Goal: Transaction & Acquisition: Purchase product/service

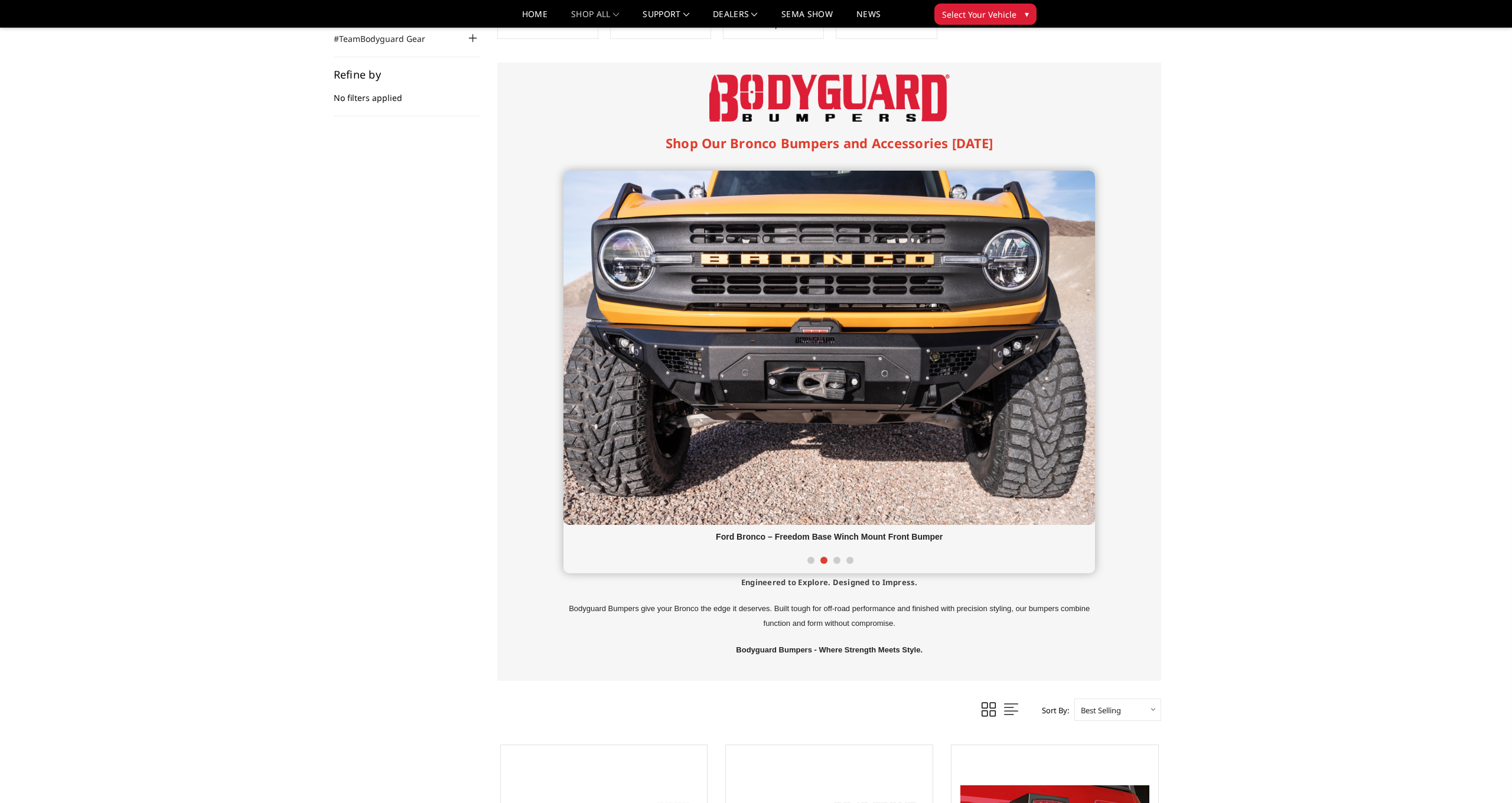
scroll to position [159, 0]
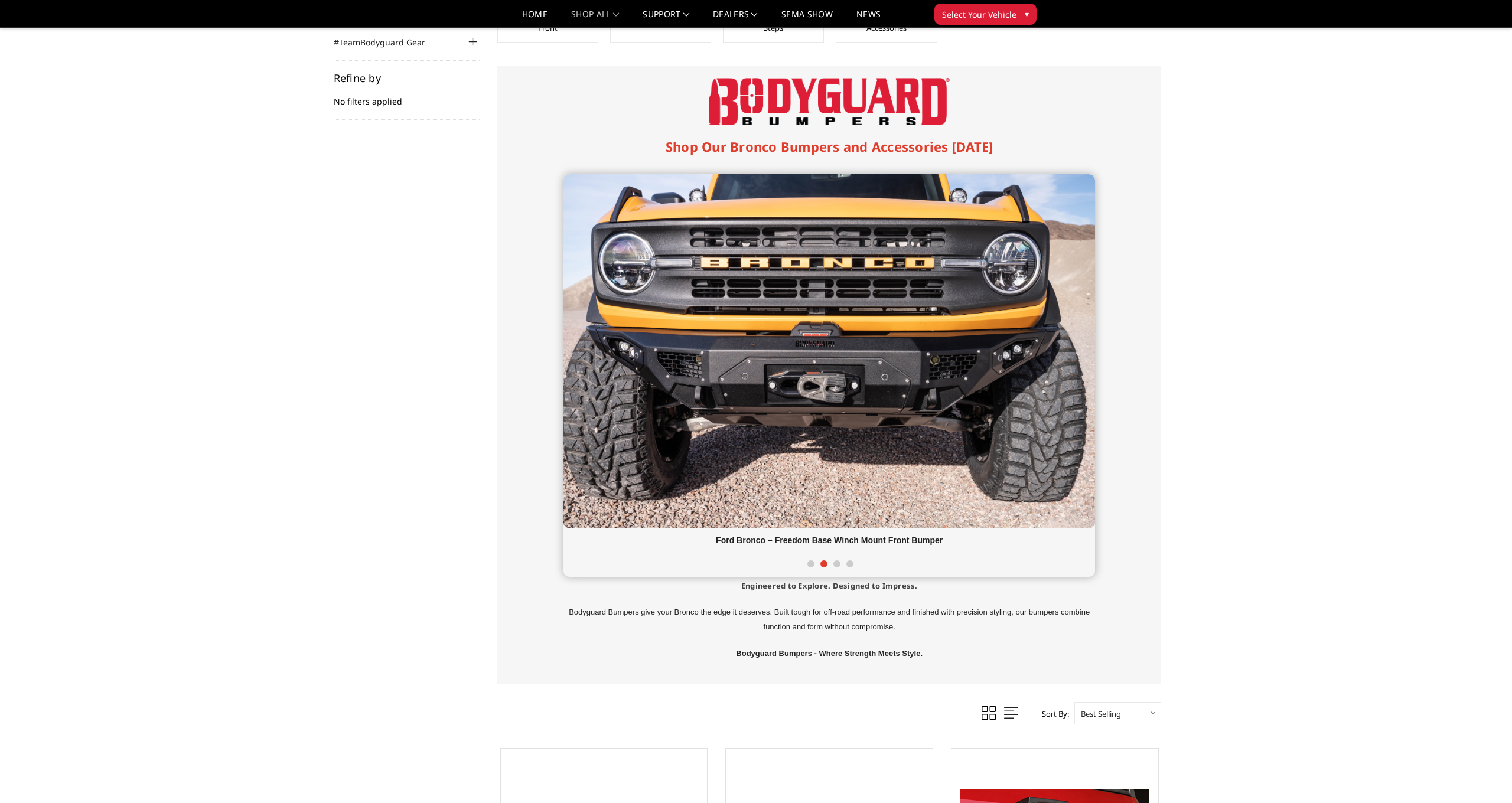
click at [812, 561] on div at bounding box center [829, 564] width 531 height 24
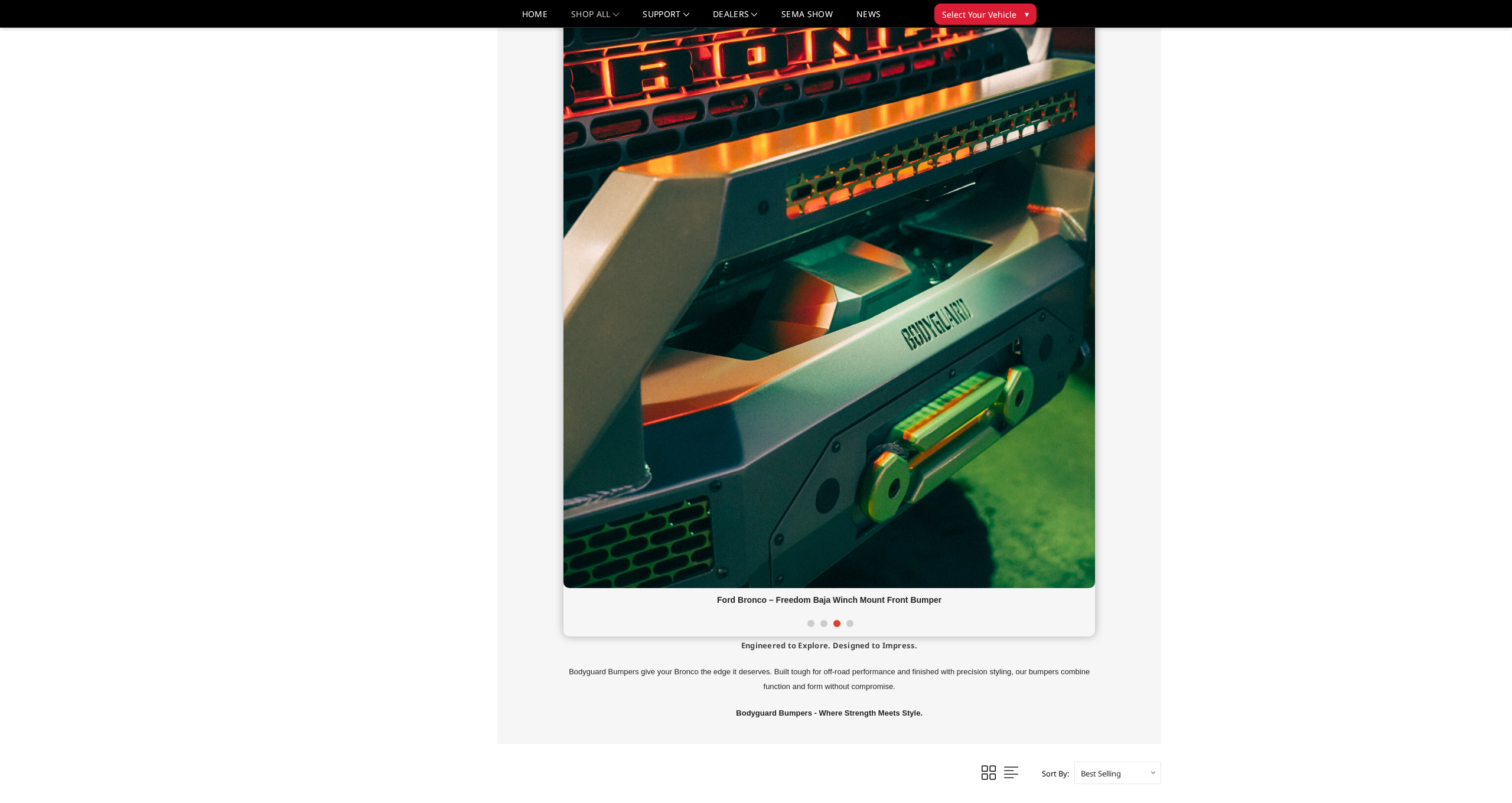
scroll to position [480, 0]
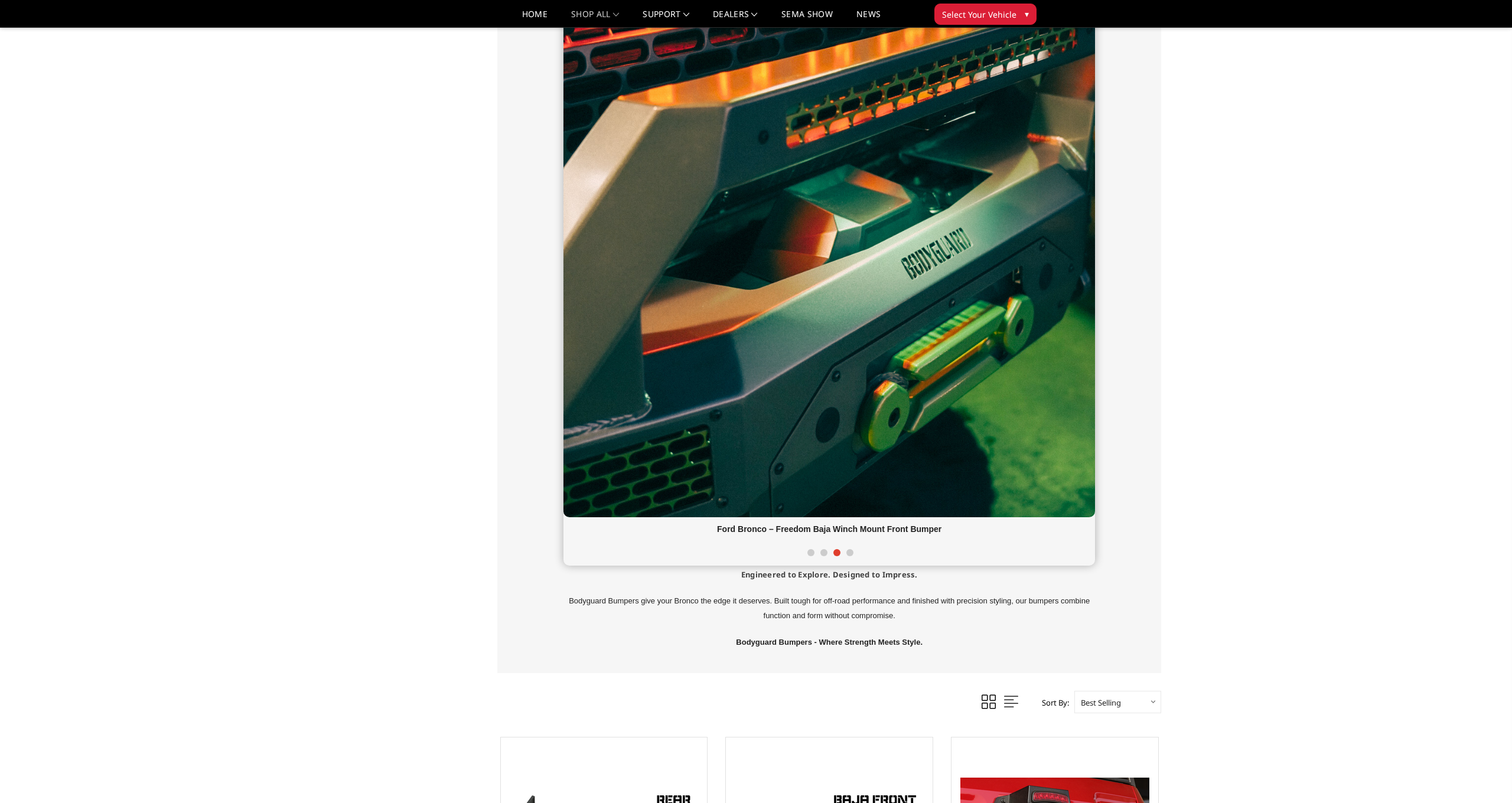
click at [810, 553] on span at bounding box center [810, 553] width 7 height 7
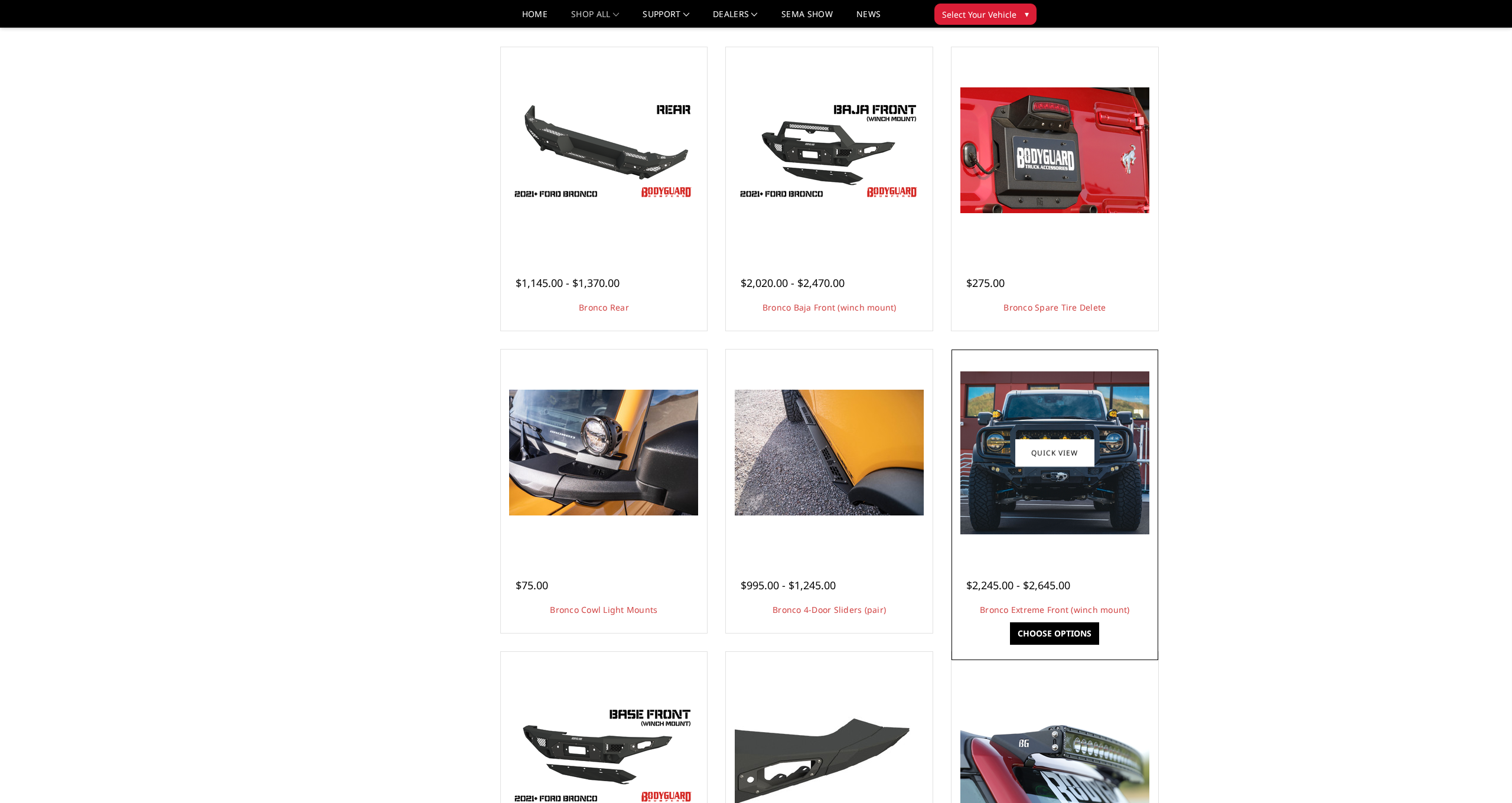
scroll to position [861, 0]
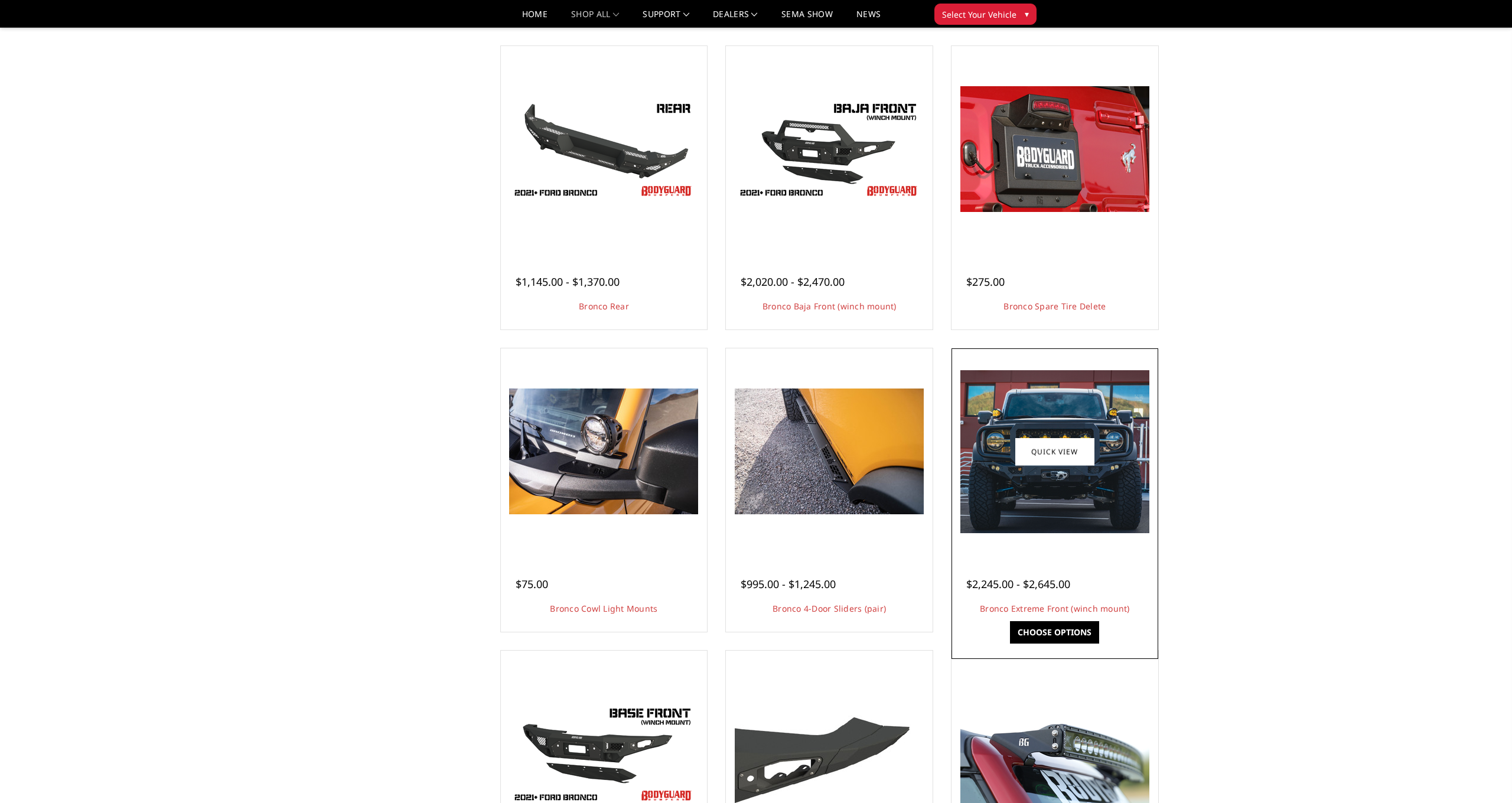
click at [1062, 419] on img at bounding box center [1055, 451] width 189 height 163
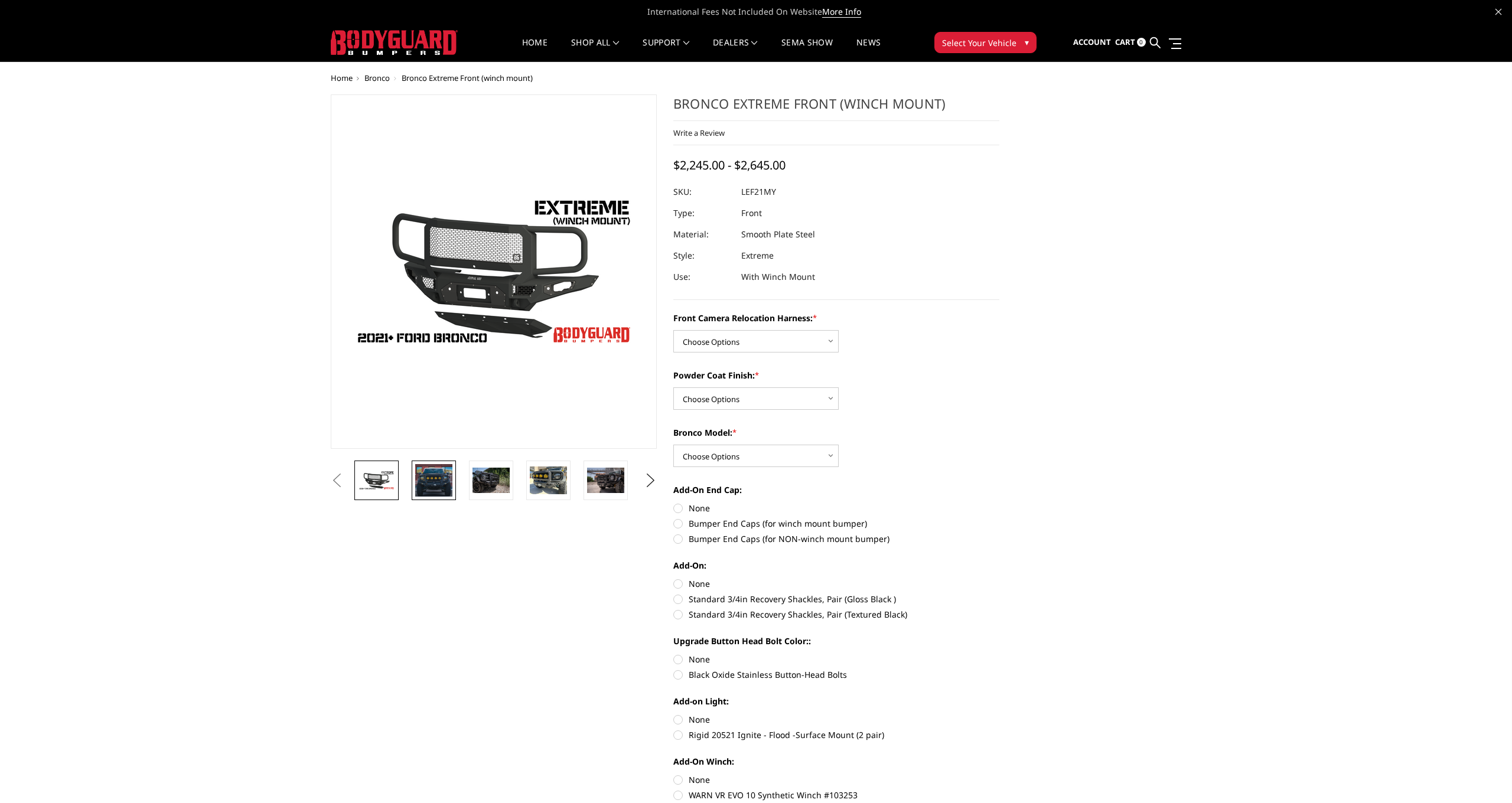
click at [427, 484] on img at bounding box center [433, 479] width 37 height 32
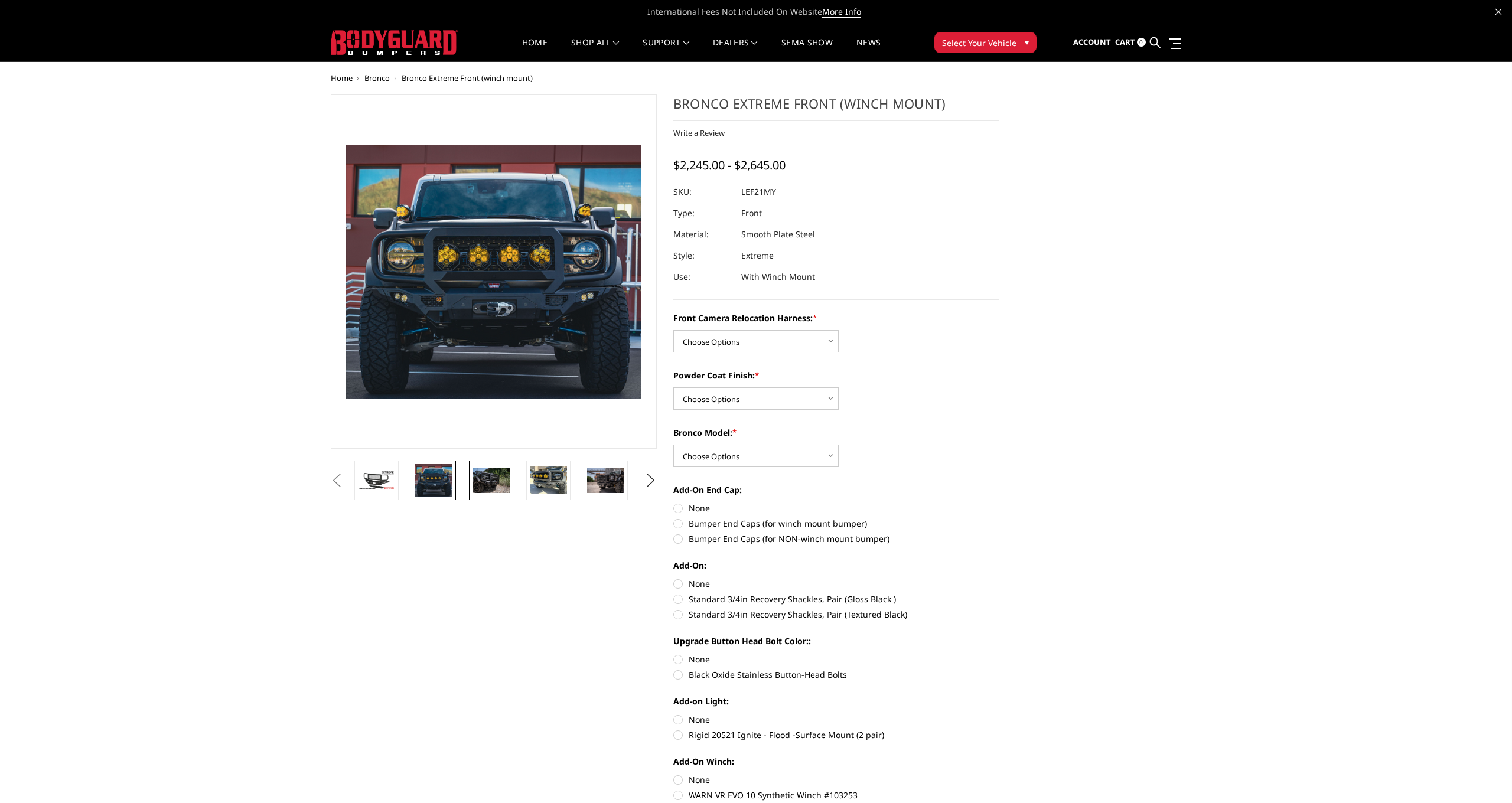
click at [482, 481] on img at bounding box center [491, 480] width 37 height 25
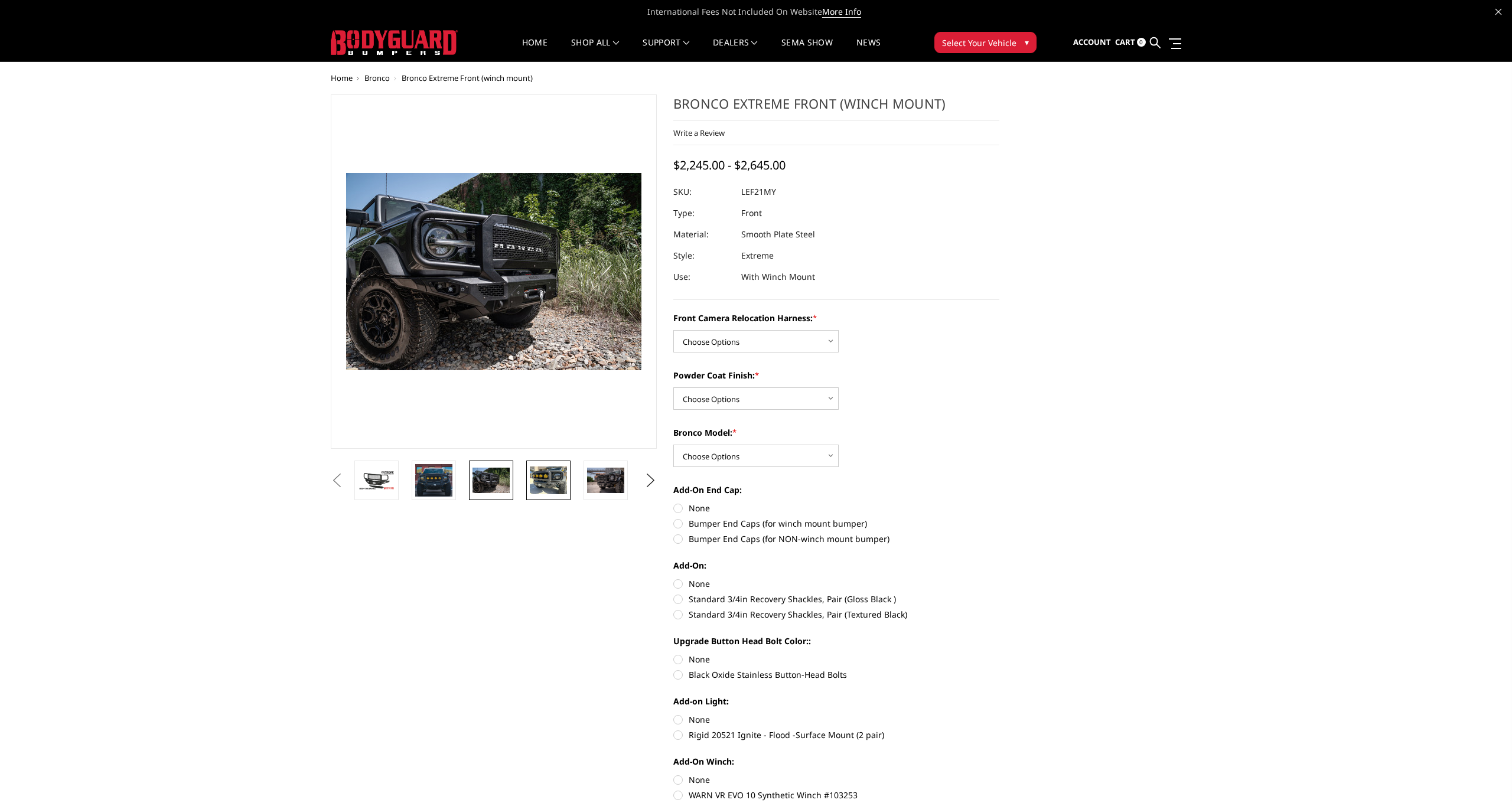
click at [538, 479] on img at bounding box center [548, 480] width 37 height 28
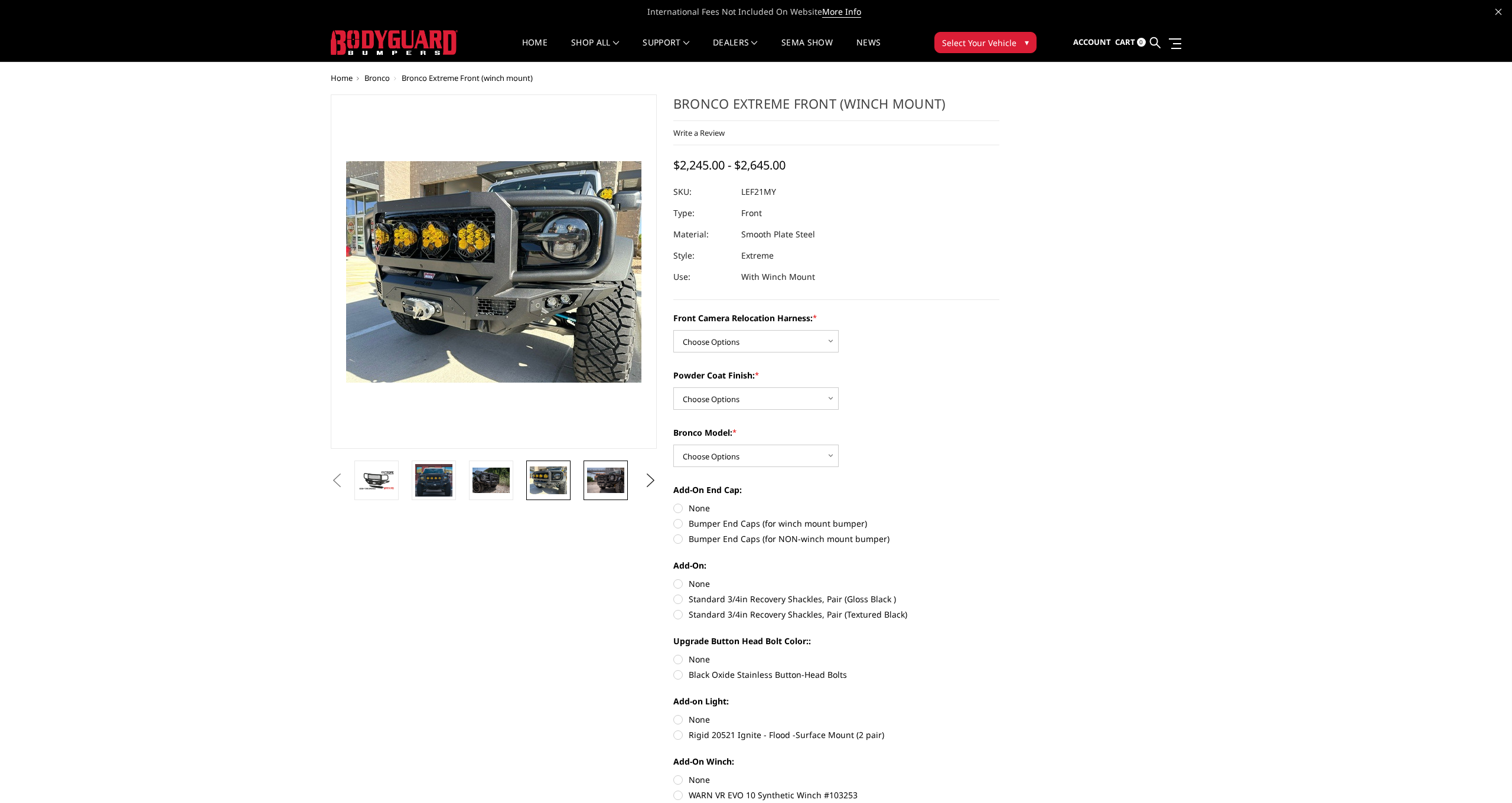
click at [603, 469] on img at bounding box center [606, 480] width 37 height 25
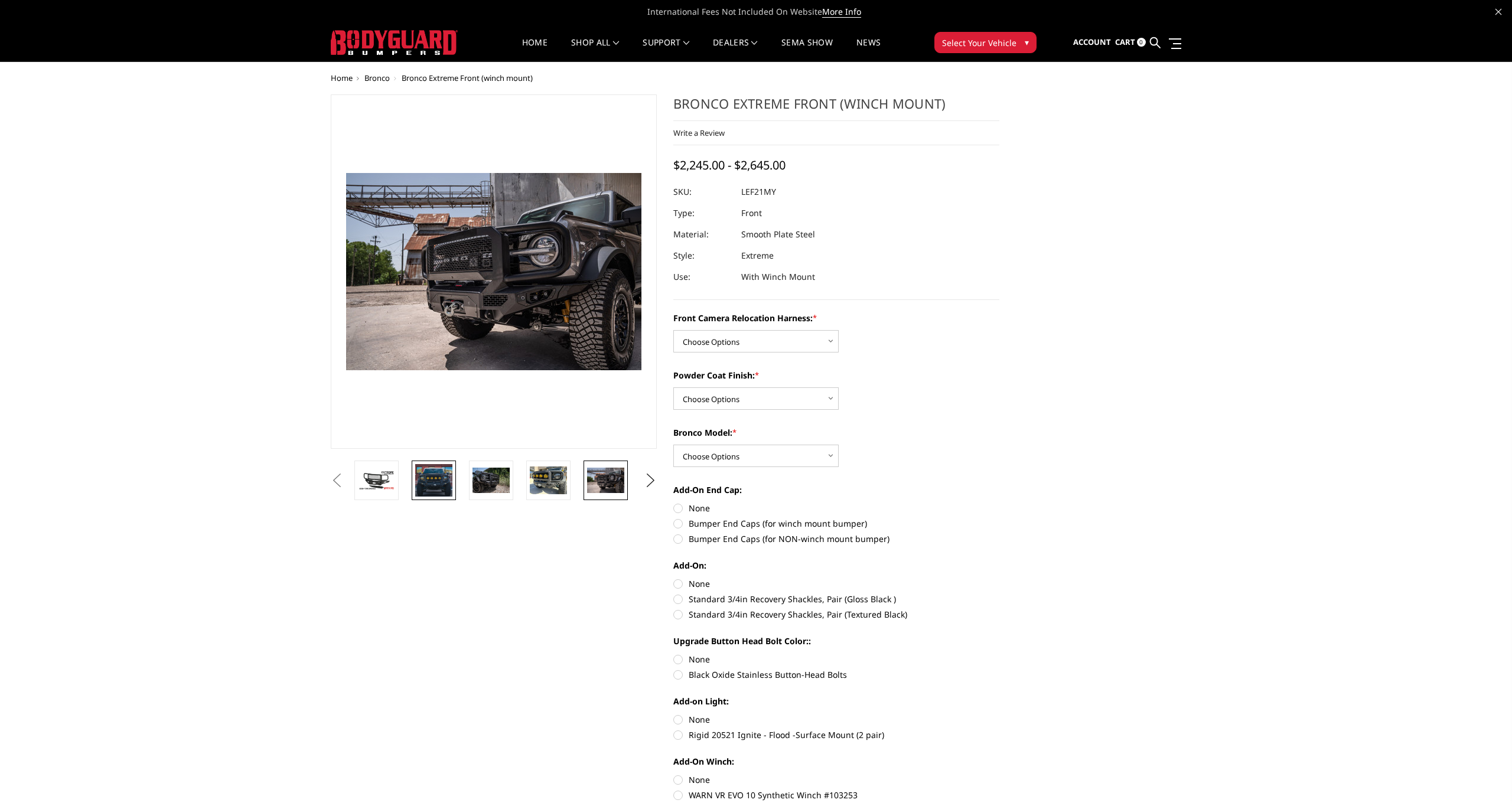
click at [444, 485] on img at bounding box center [433, 479] width 37 height 32
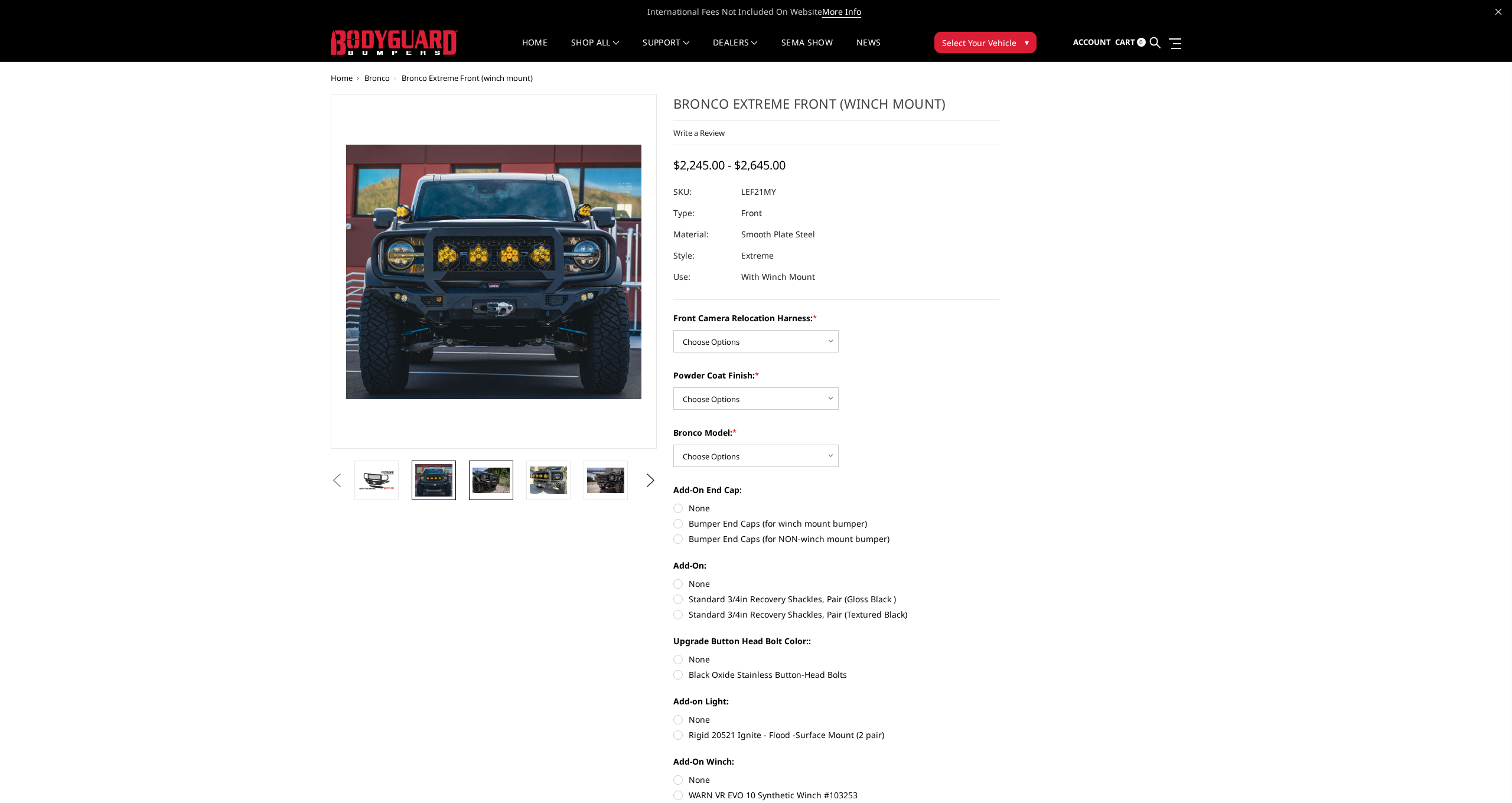
click at [489, 485] on img at bounding box center [491, 480] width 37 height 25
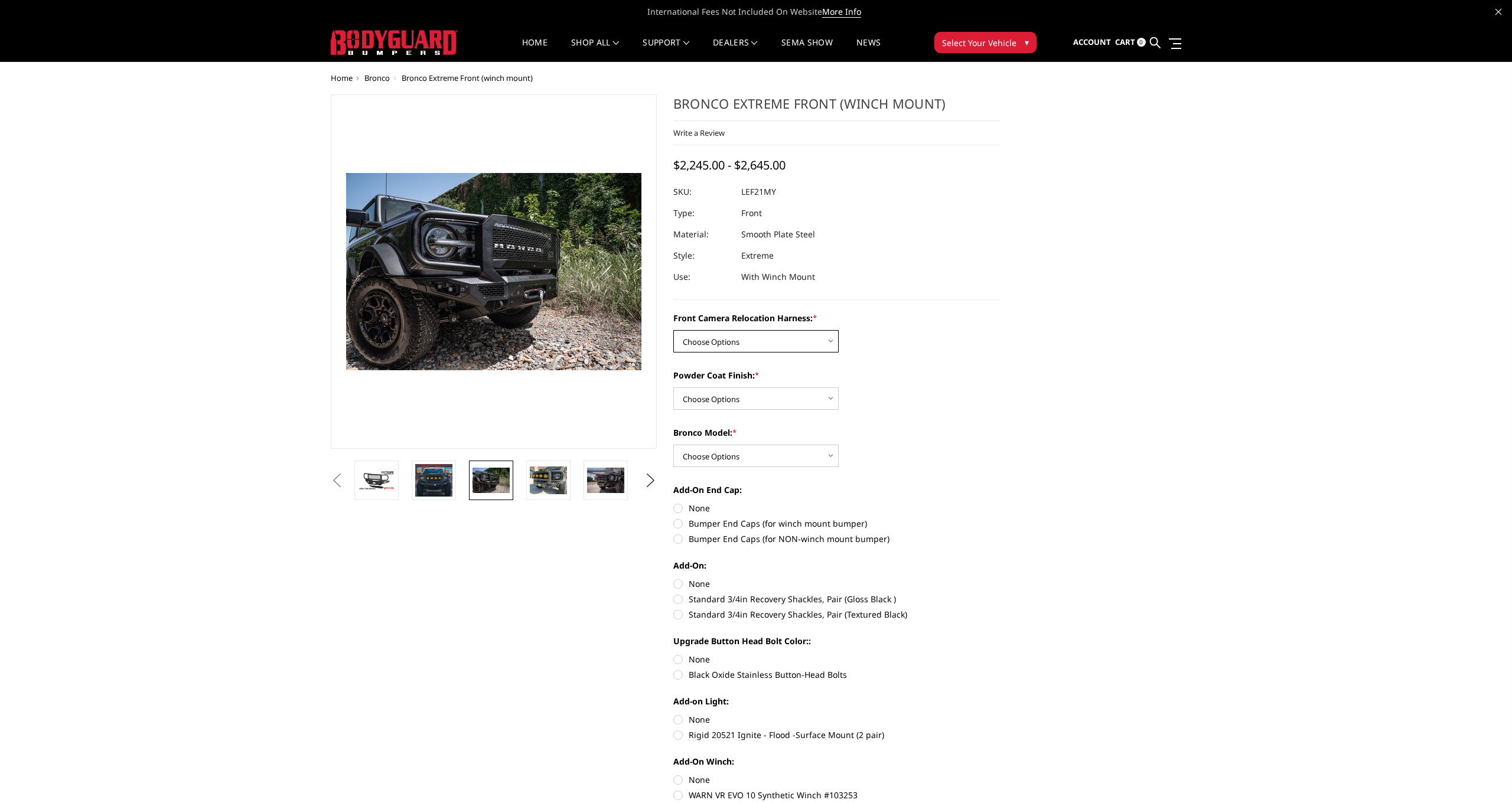
select select "4022"
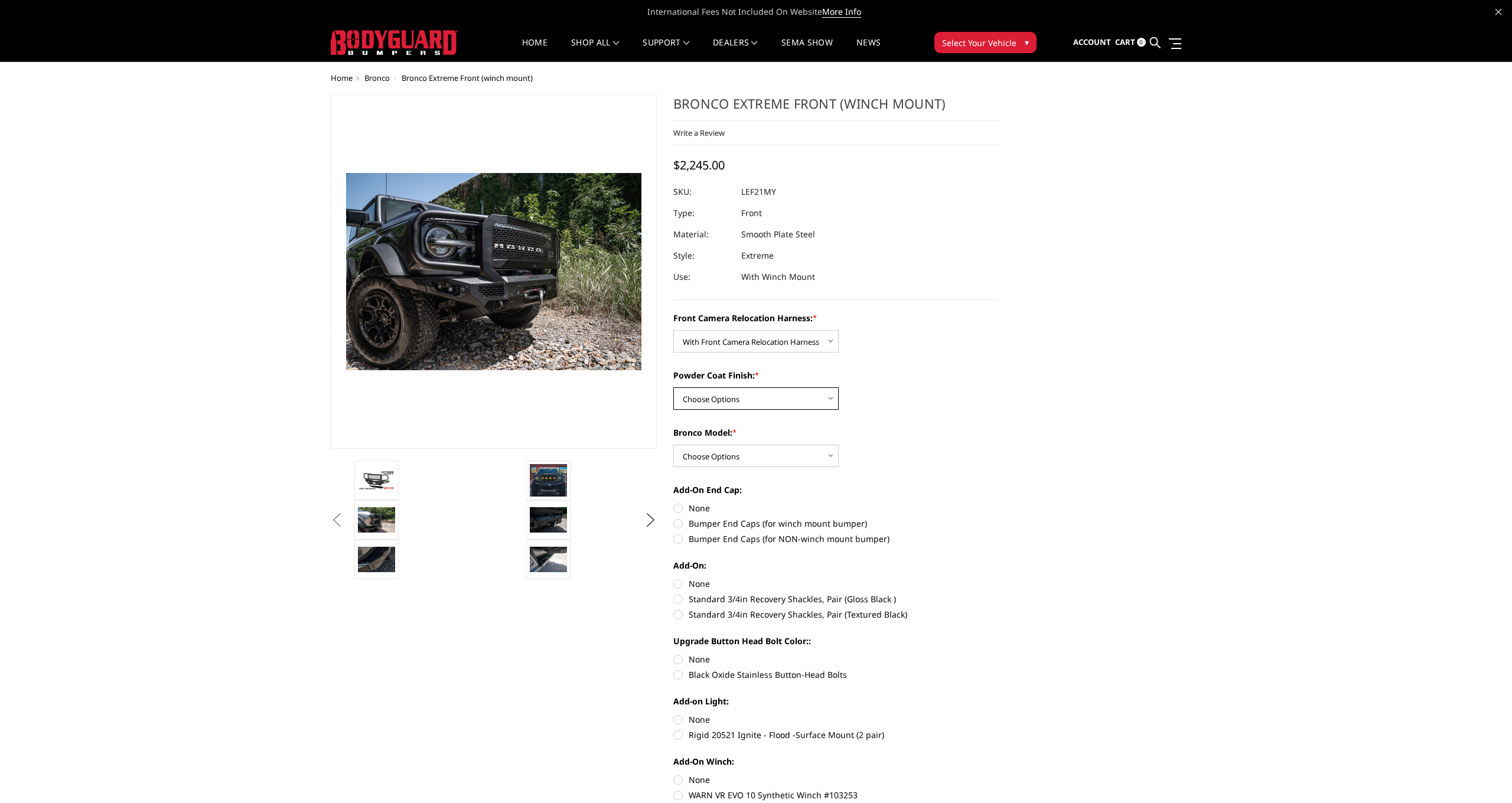
select select "4021"
select select "4018"
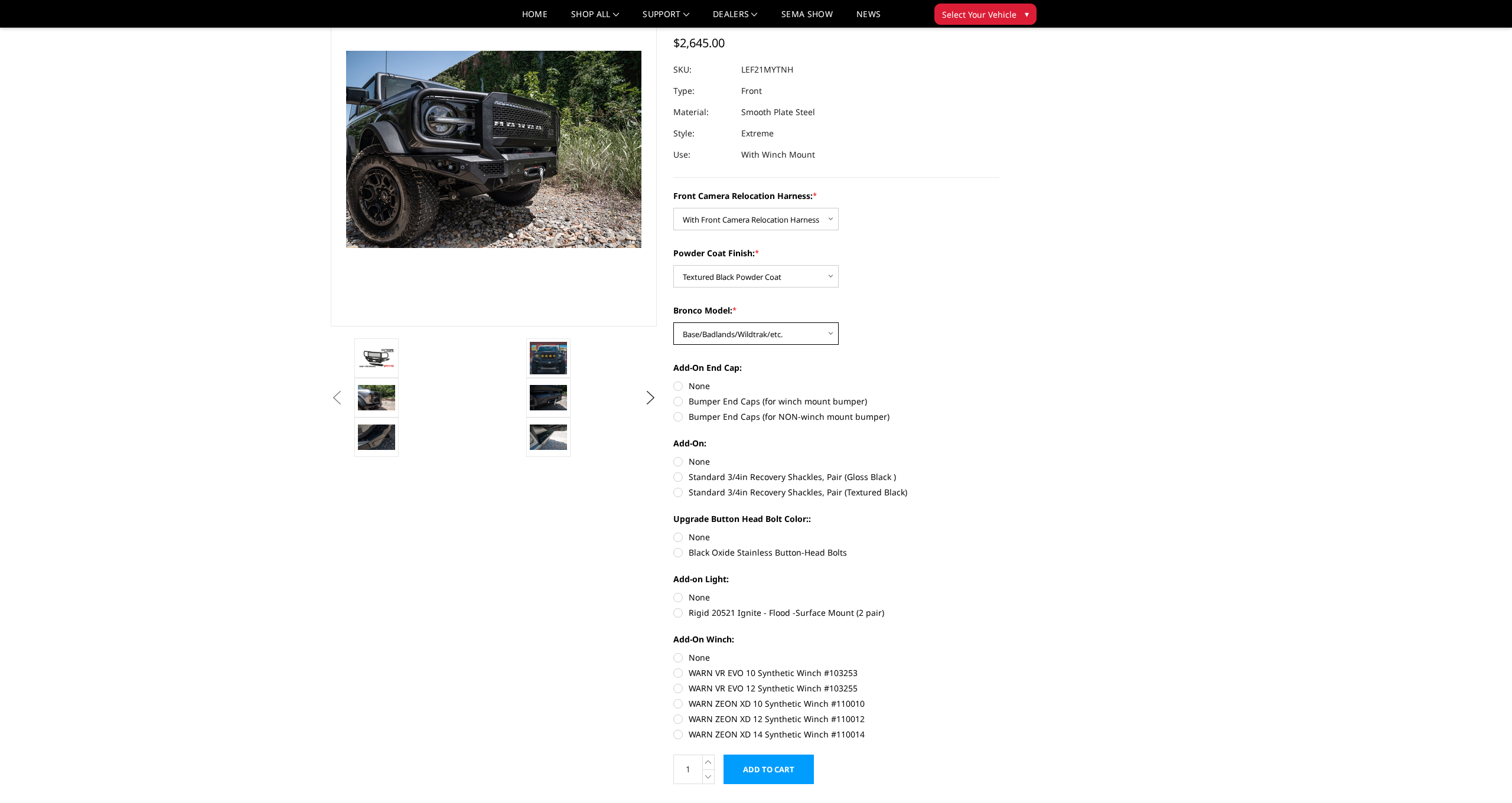
scroll to position [88, 0]
click at [681, 401] on label "Bumper End Caps (for winch mount bumper)" at bounding box center [837, 401] width 326 height 12
click at [999, 380] on input "Bumper End Caps (for winch mount bumper)" at bounding box center [999, 379] width 1 height 1
radio input "true"
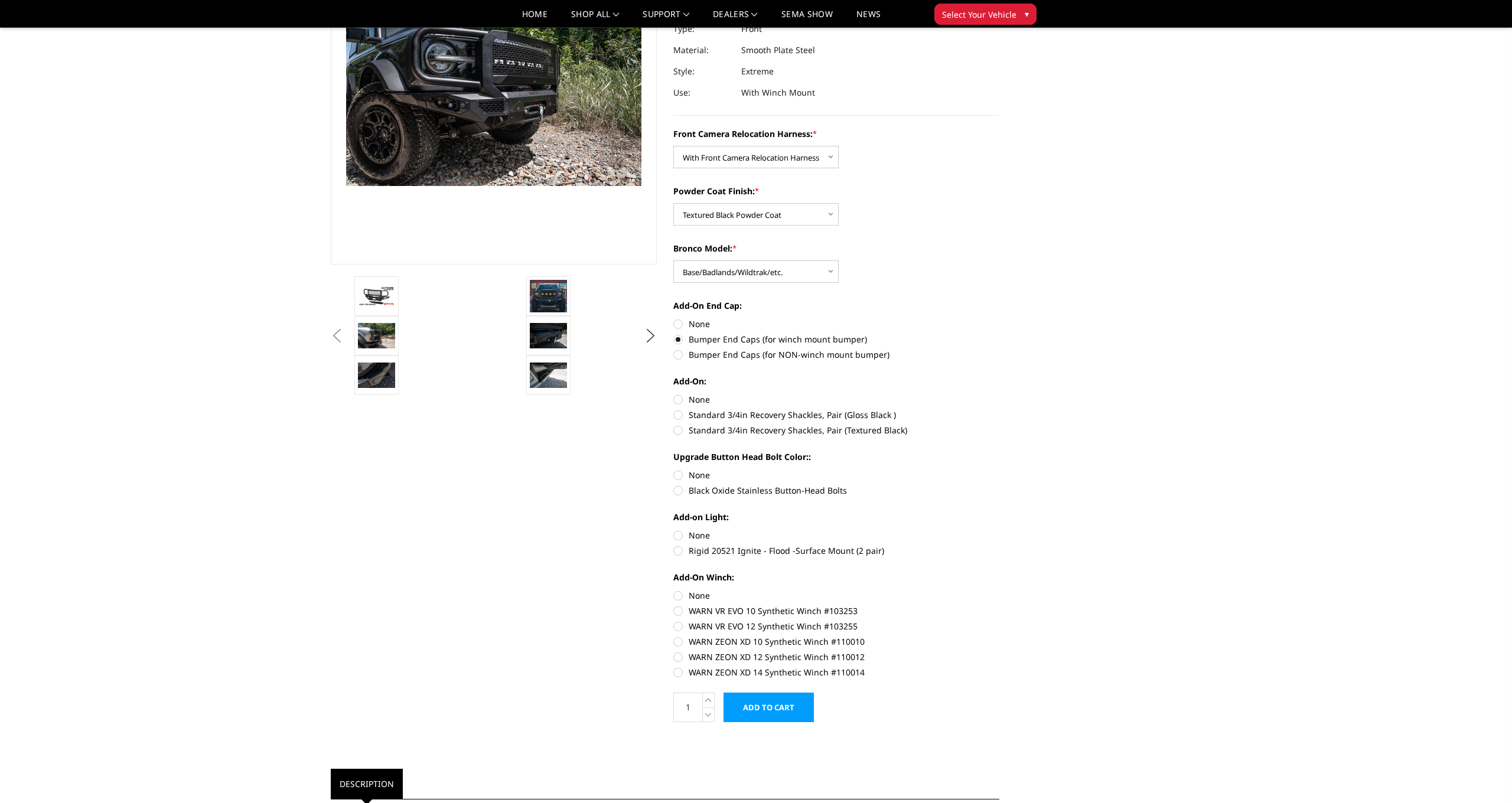
scroll to position [151, 0]
click at [681, 430] on label "Standard 3/4in Recovery Shackles, Pair (Textured Black)" at bounding box center [837, 428] width 326 height 12
click at [999, 407] on input "Standard 3/4in Recovery Shackles, Pair (Textured Black)" at bounding box center [999, 407] width 1 height 1
radio input "true"
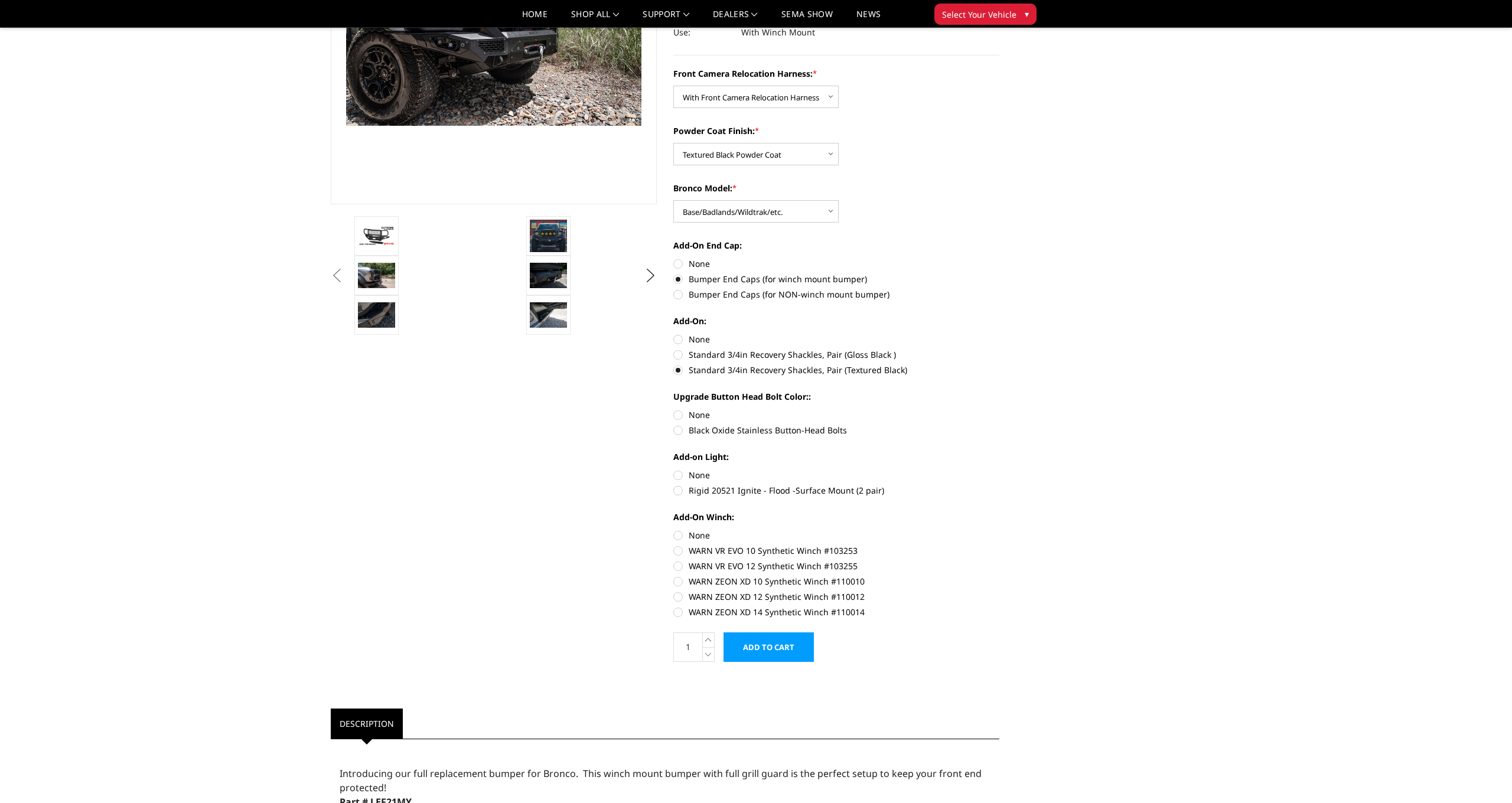
scroll to position [214, 0]
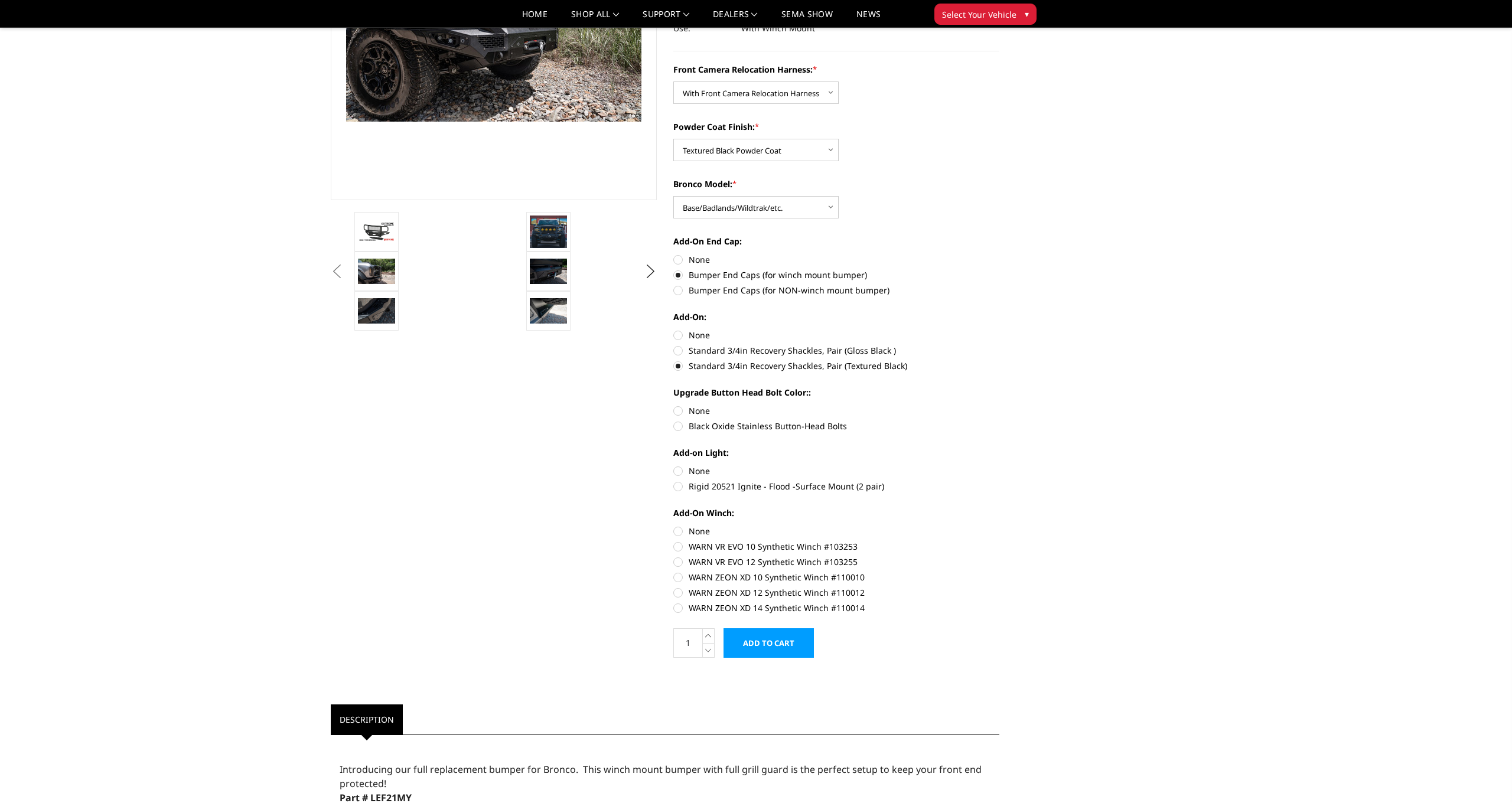
click at [677, 426] on label "Black Oxide Stainless Button-Head Bolts" at bounding box center [837, 425] width 326 height 12
click at [999, 405] on input "Black Oxide Stainless Button-Head Bolts" at bounding box center [999, 404] width 1 height 1
radio input "true"
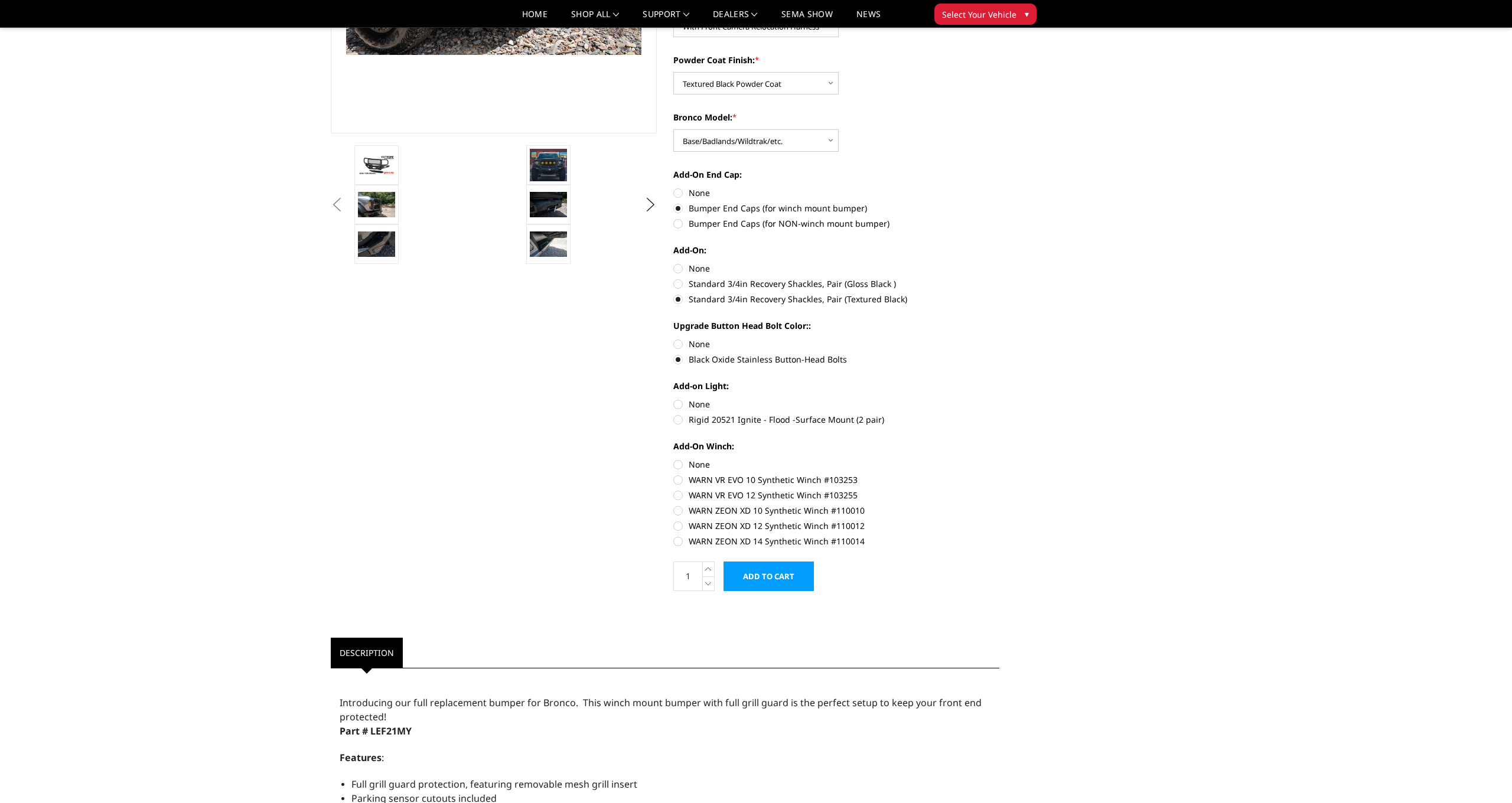
scroll to position [286, 0]
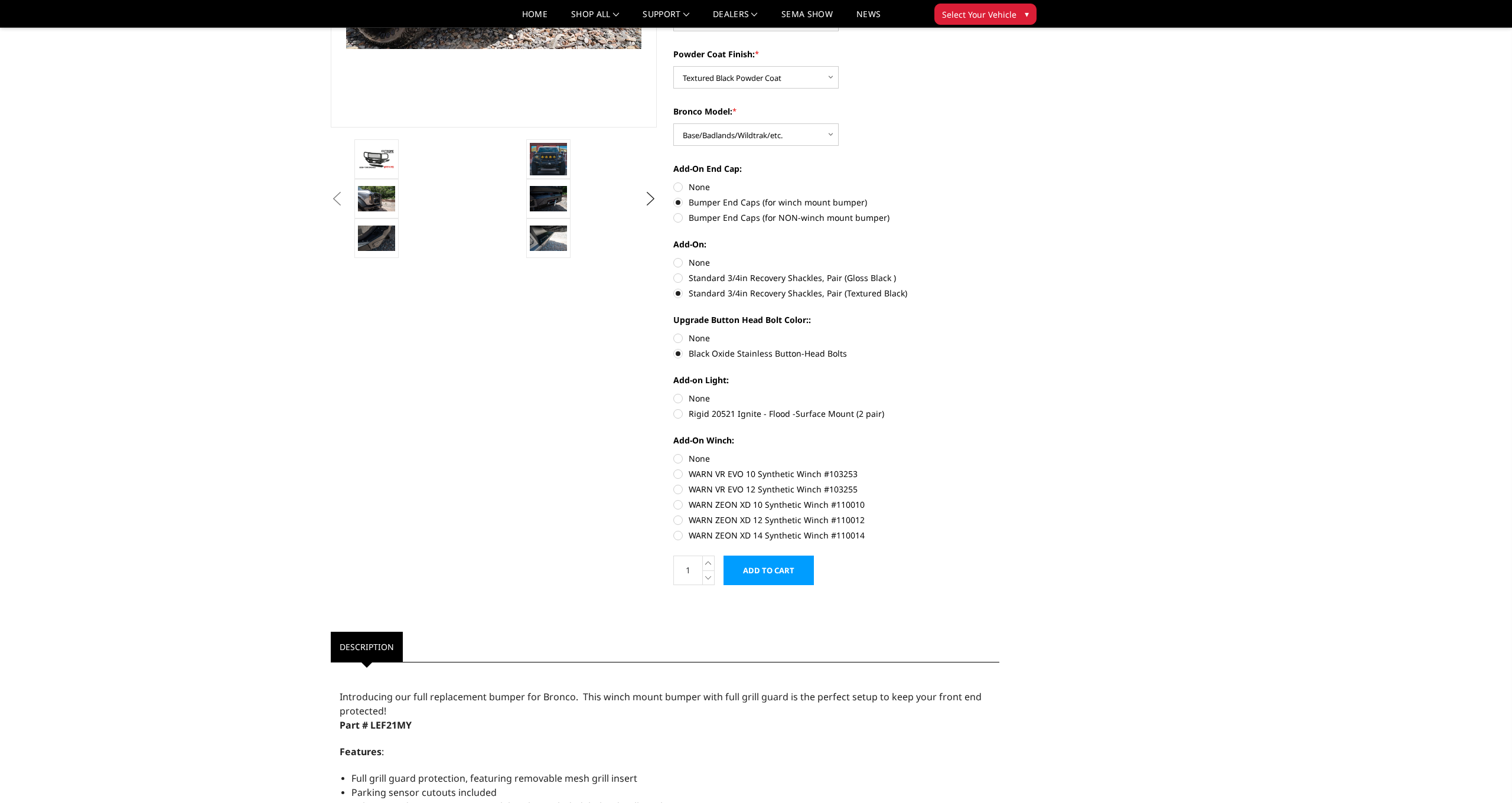
click at [681, 414] on label "Rigid 20521 Ignite - Flood -Surface Mount (2 pair)" at bounding box center [837, 413] width 326 height 12
click at [999, 393] on input "Rigid 20521 Ignite - Flood -Surface Mount (2 pair)" at bounding box center [999, 392] width 1 height 1
radio input "true"
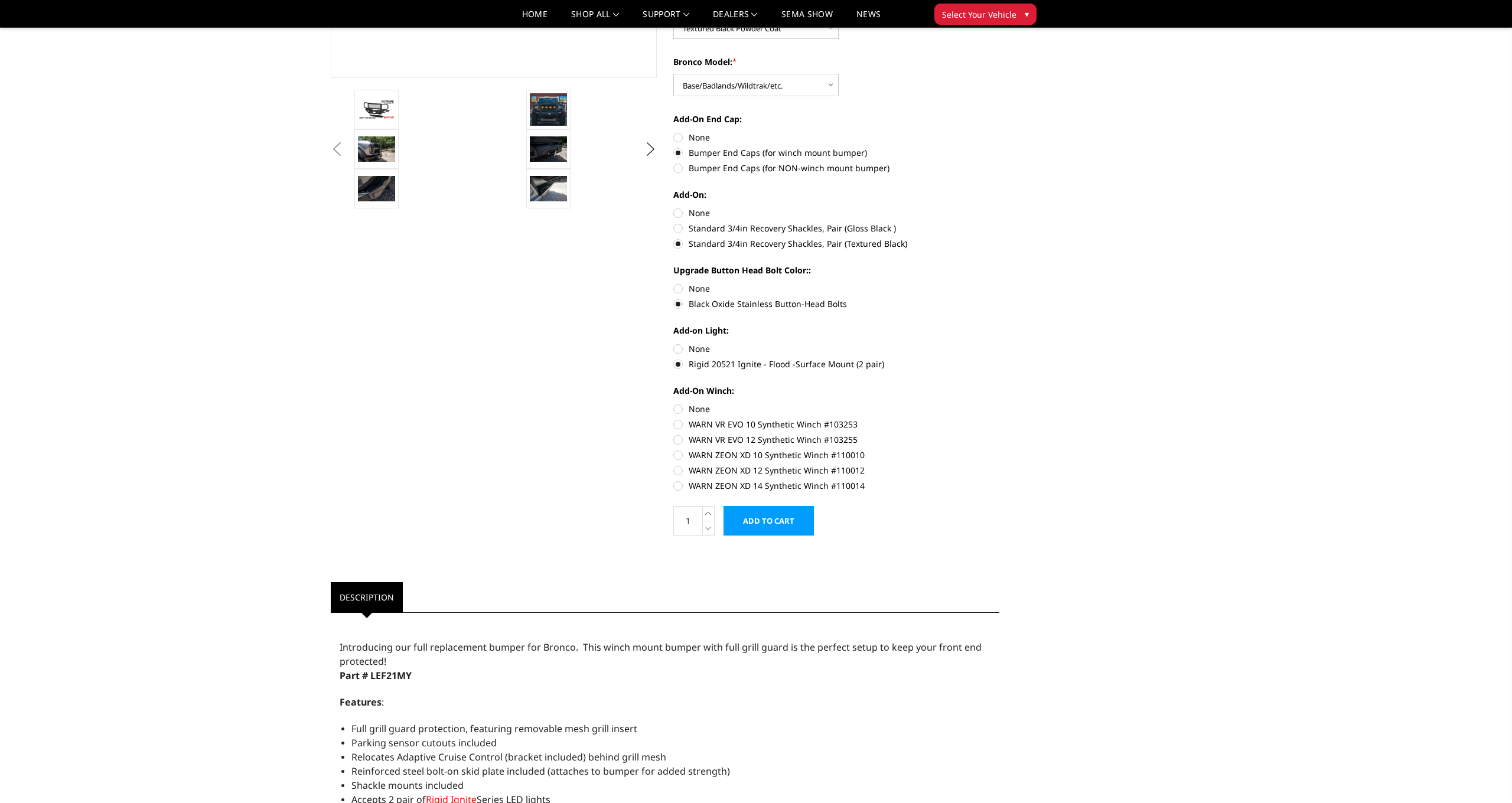
click at [682, 438] on label "WARN VR EVO 12 Synthetic Winch #103255" at bounding box center [837, 439] width 326 height 12
click at [999, 419] on input "WARN VR EVO 12 Synthetic Winch #103255" at bounding box center [999, 418] width 1 height 1
radio input "true"
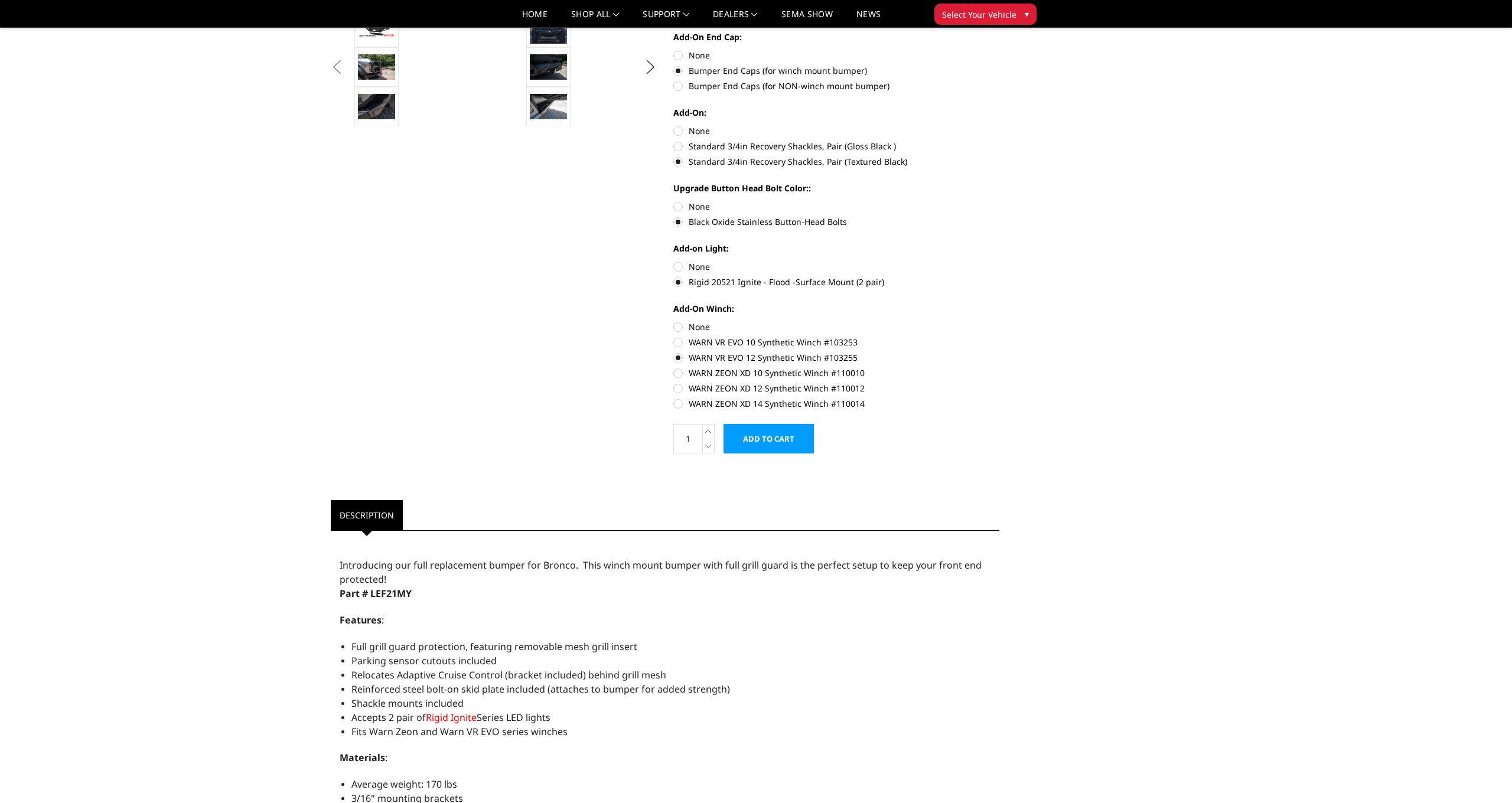
scroll to position [387, 0]
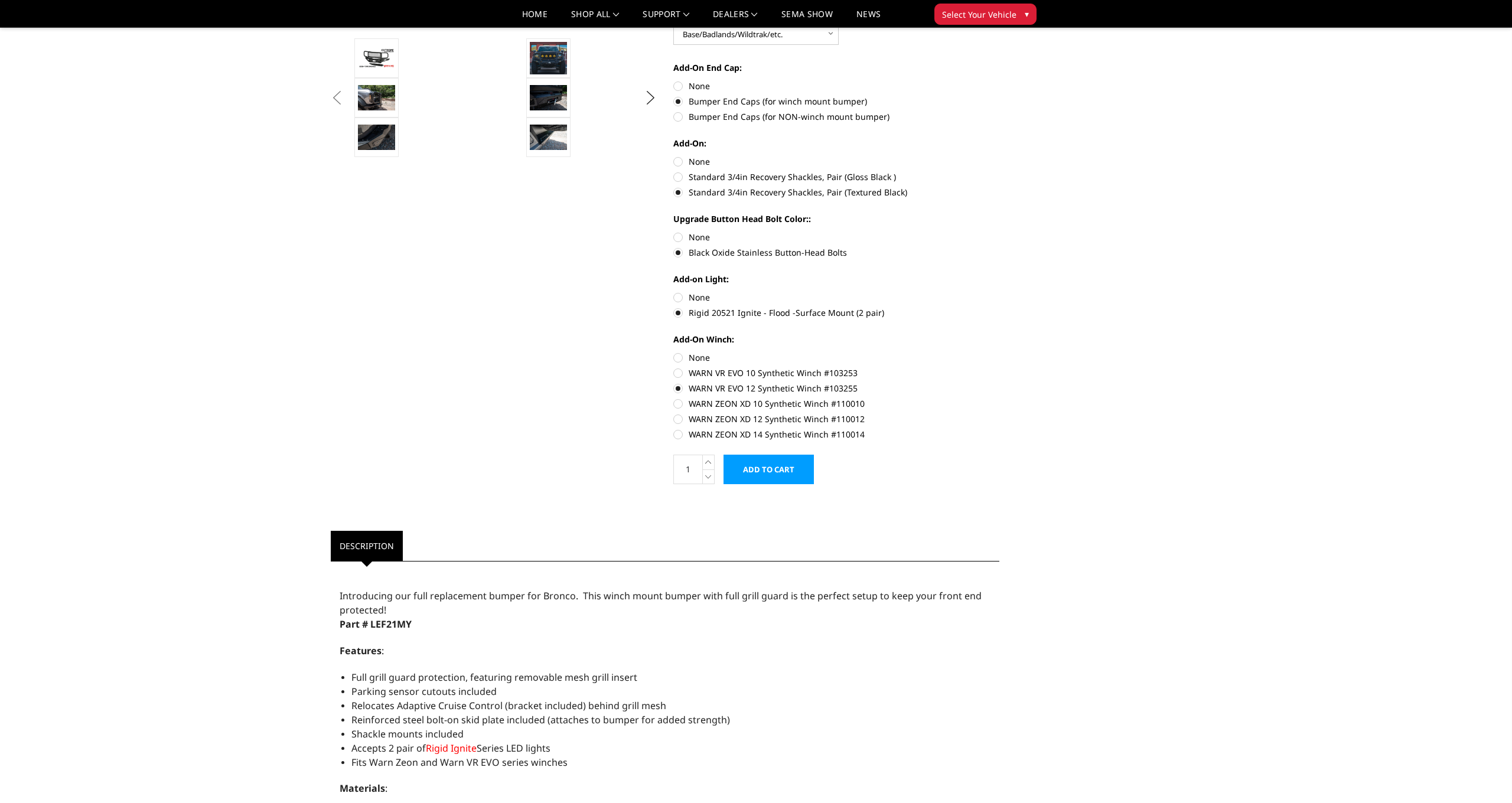
click at [678, 314] on label "Rigid 20521 Ignite - Flood -Surface Mount (2 pair)" at bounding box center [837, 312] width 326 height 12
click at [999, 292] on input "Rigid 20521 Ignite - Flood -Surface Mount (2 pair)" at bounding box center [999, 291] width 1 height 1
click at [678, 297] on label "None" at bounding box center [837, 297] width 326 height 12
click at [674, 292] on input "None" at bounding box center [673, 291] width 1 height 1
radio input "true"
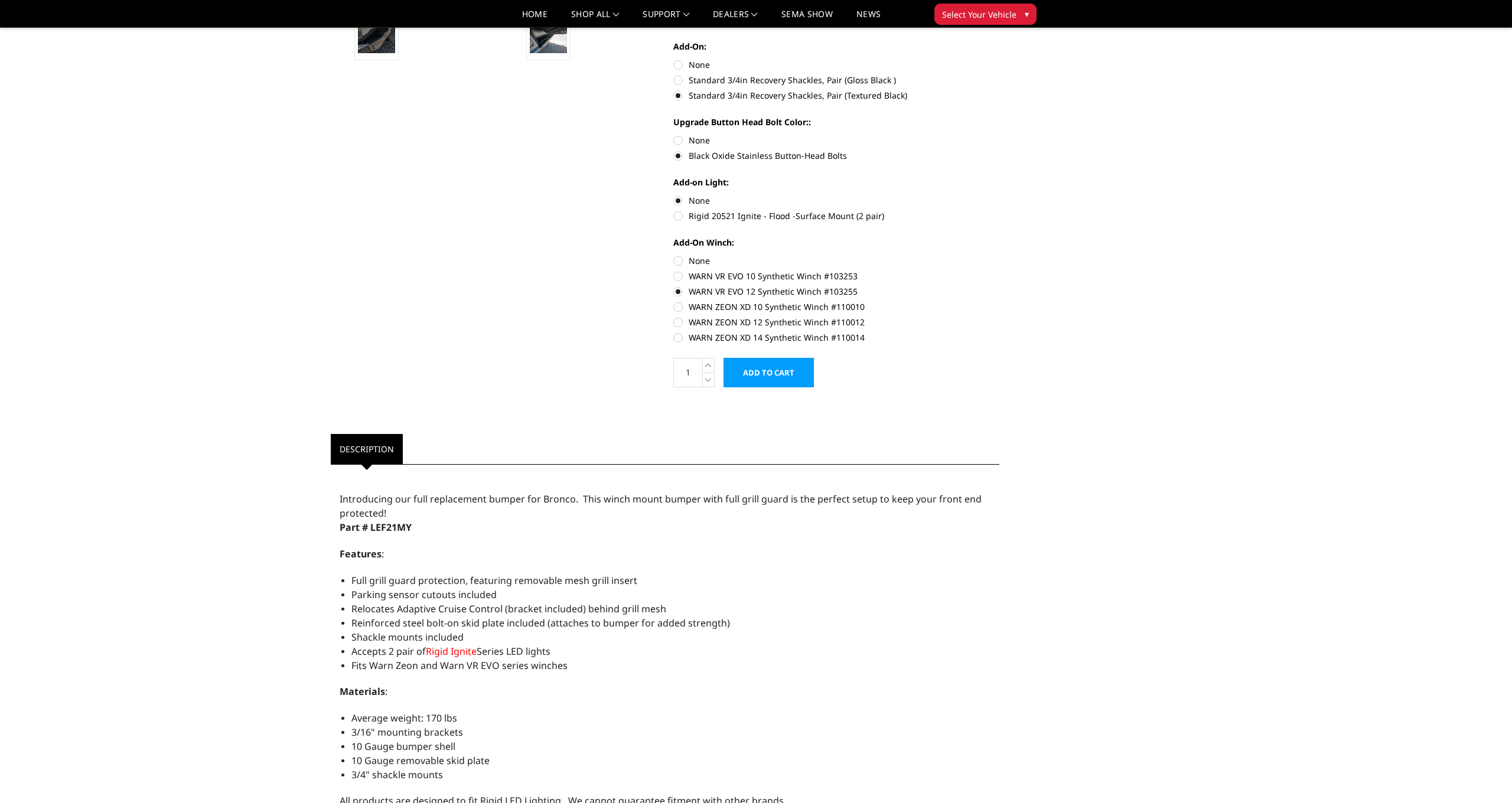
scroll to position [484, 0]
click at [676, 292] on label "WARN VR EVO 12 Synthetic Winch #103255" at bounding box center [837, 291] width 326 height 12
click at [999, 270] on input "WARN VR EVO 12 Synthetic Winch #103255" at bounding box center [999, 270] width 1 height 1
click at [679, 290] on label "WARN VR EVO 12 Synthetic Winch #103255" at bounding box center [837, 291] width 326 height 12
click at [999, 270] on input "WARN VR EVO 12 Synthetic Winch #103255" at bounding box center [999, 270] width 1 height 1
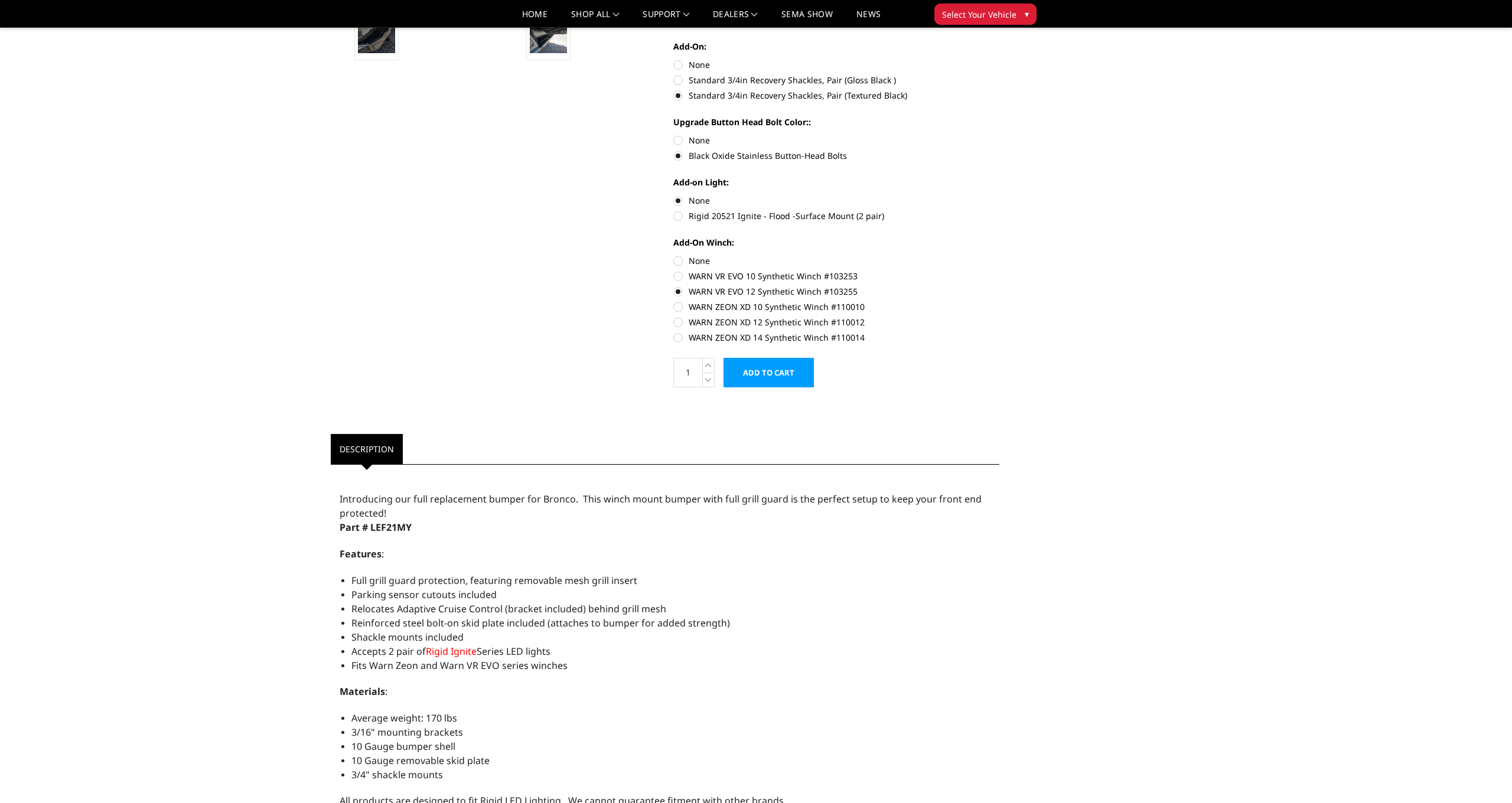
drag, startPoint x: 681, startPoint y: 260, endPoint x: 649, endPoint y: 275, distance: 35.3
click at [681, 260] on label "None" at bounding box center [837, 260] width 326 height 12
click at [674, 255] on input "None" at bounding box center [673, 254] width 1 height 1
radio input "true"
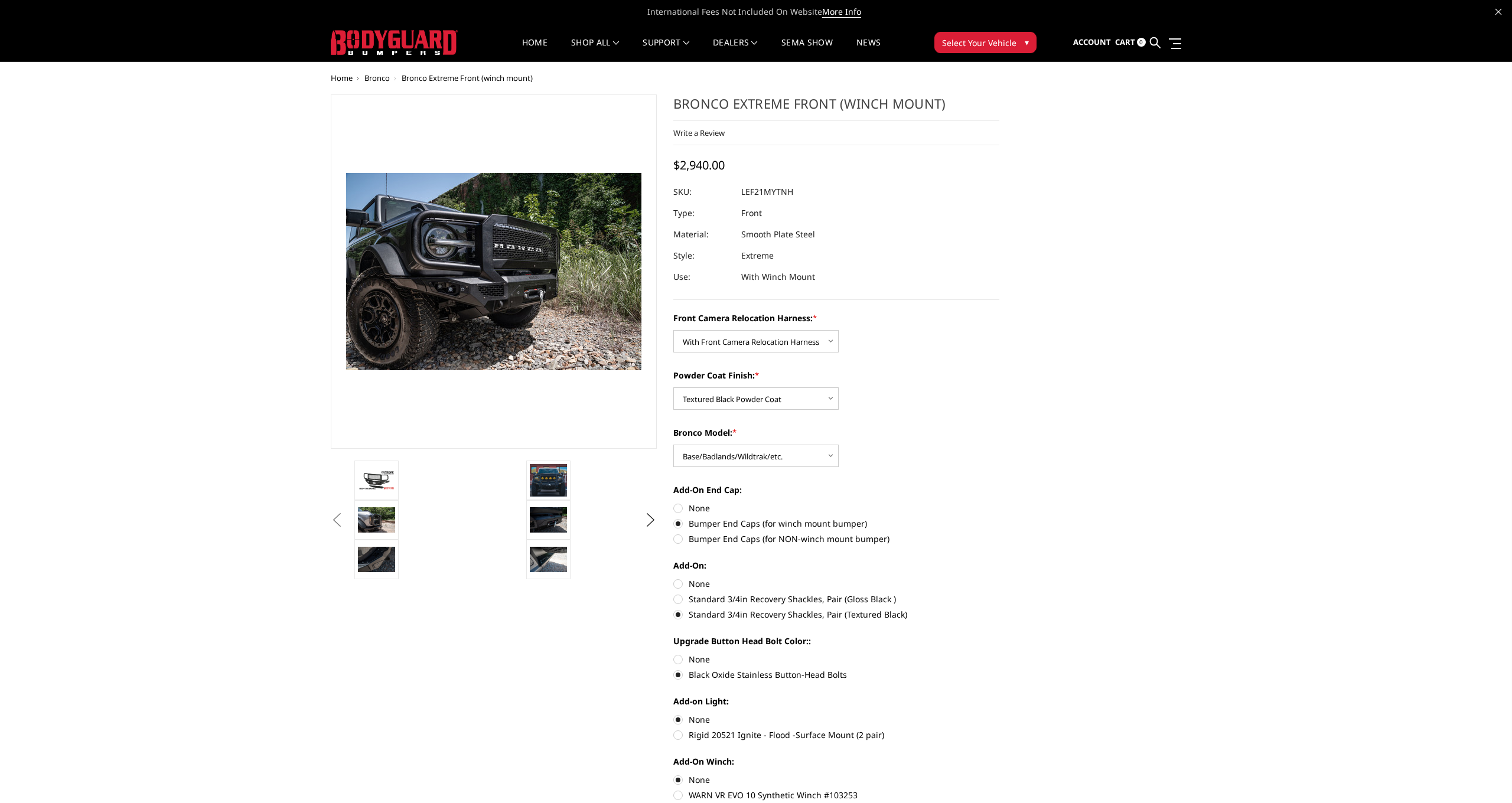
scroll to position [0, 0]
click at [551, 523] on img at bounding box center [548, 519] width 37 height 25
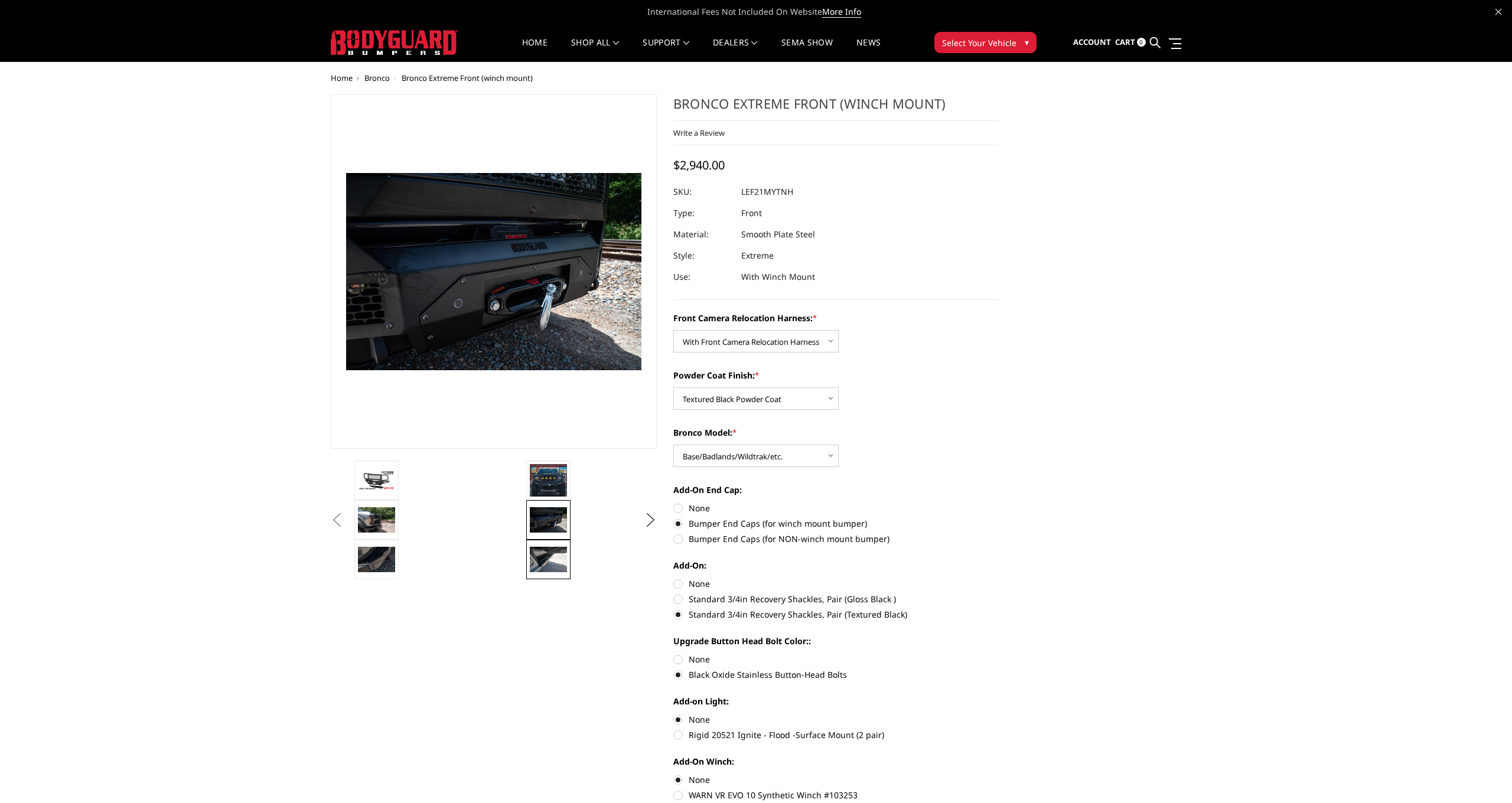
click at [566, 563] on img at bounding box center [548, 559] width 37 height 25
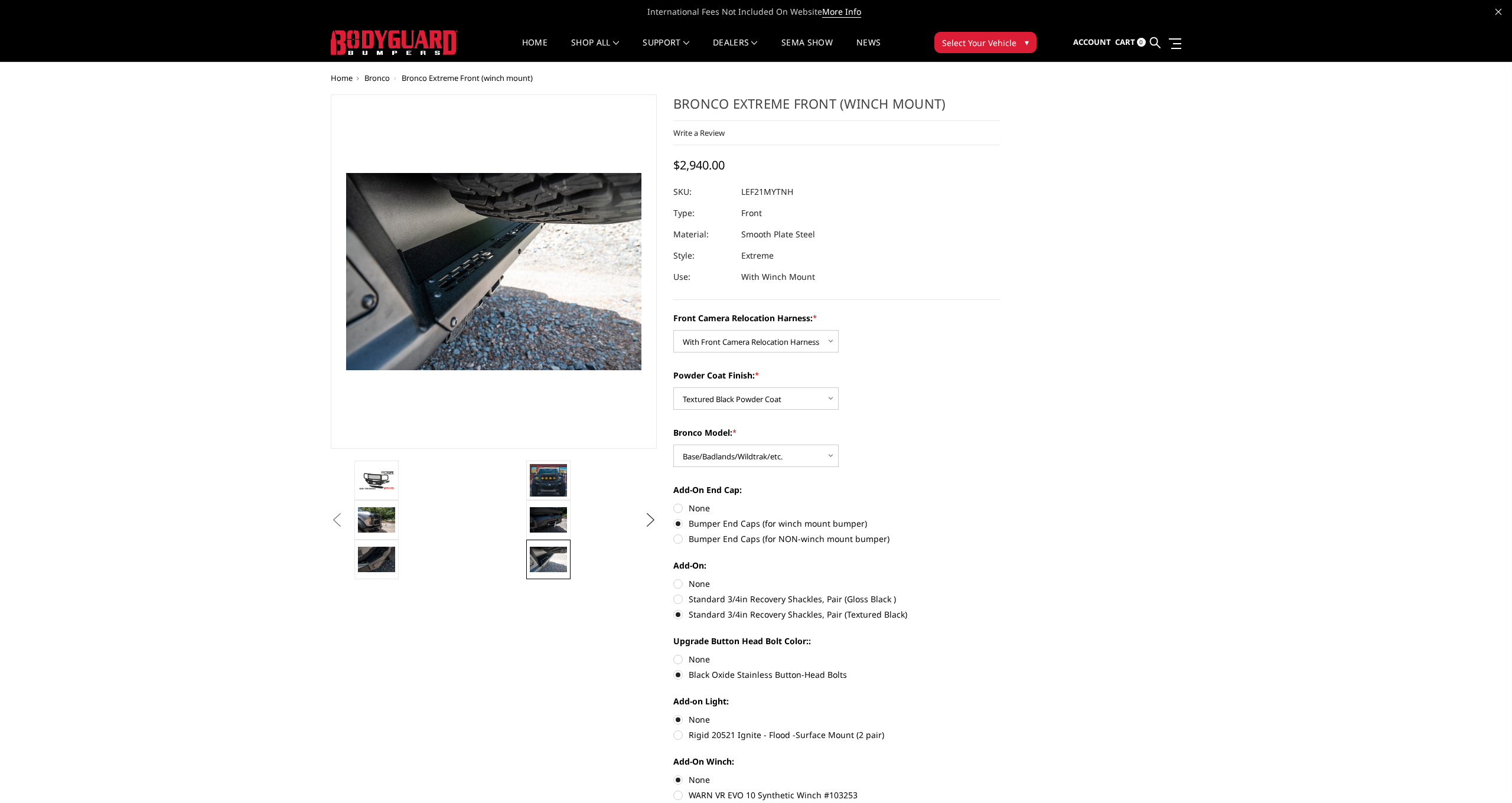
click at [649, 515] on button "Next" at bounding box center [651, 520] width 18 height 18
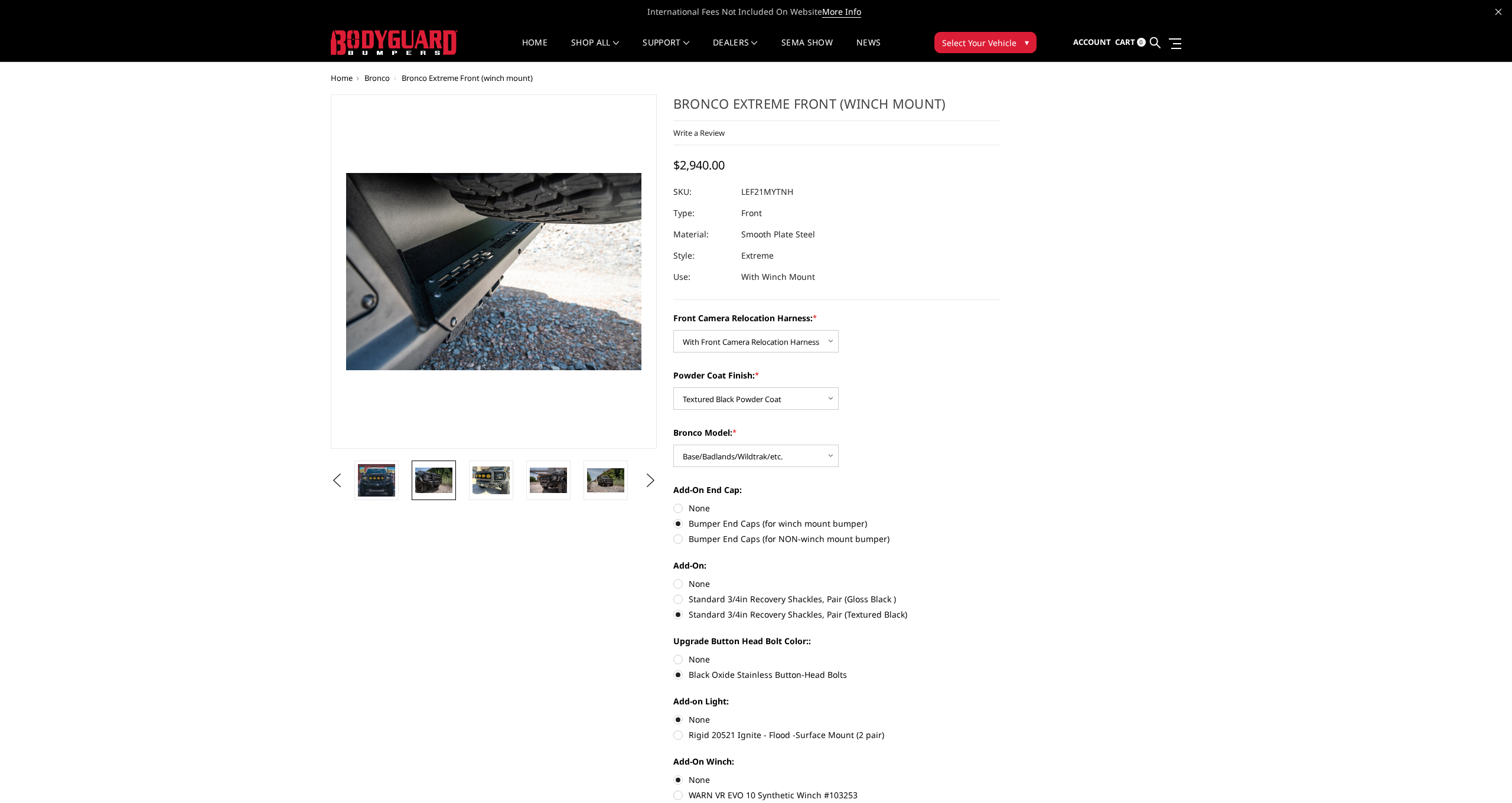
click at [425, 473] on img at bounding box center [433, 480] width 37 height 25
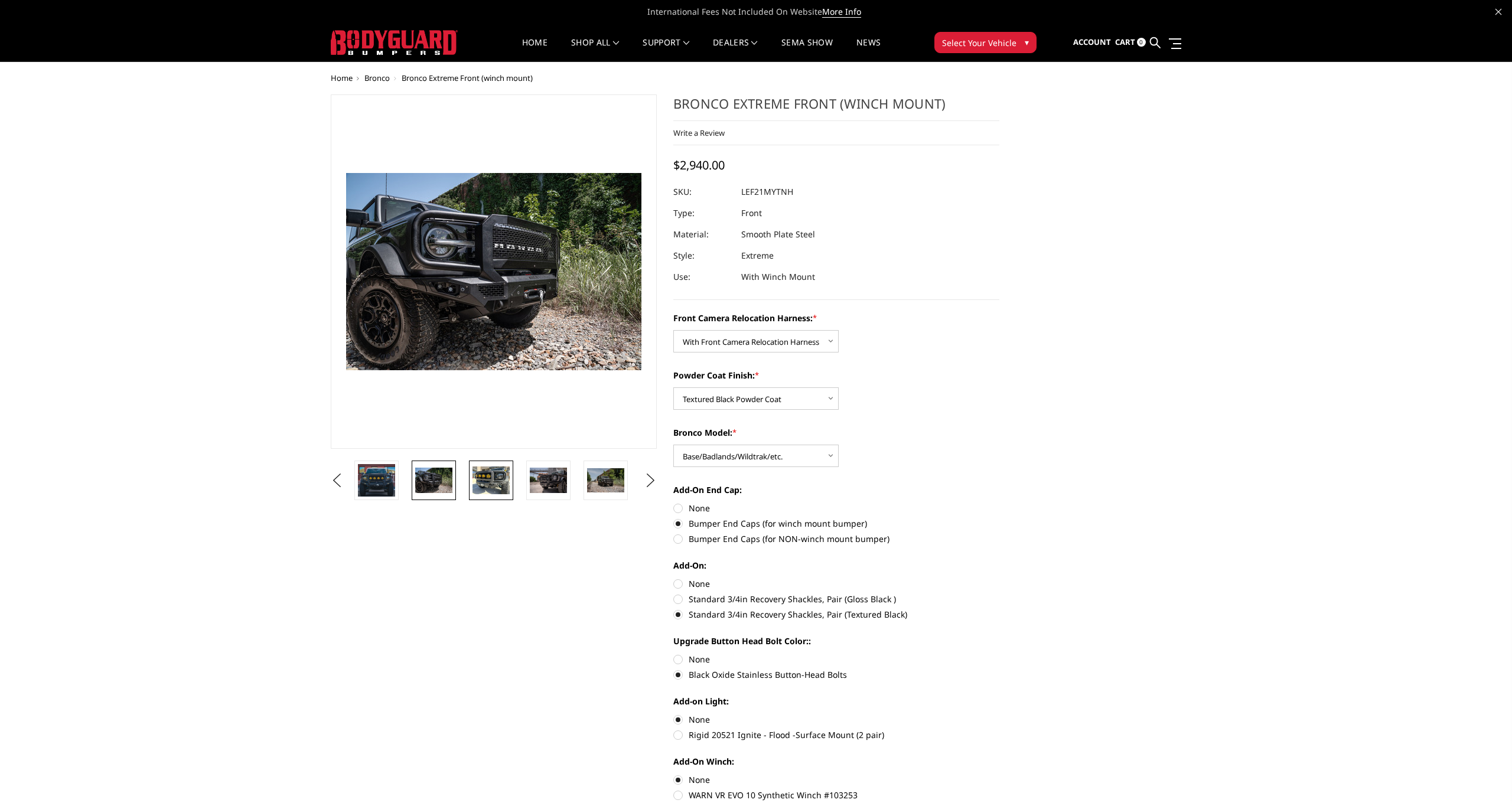
click at [480, 467] on img at bounding box center [491, 480] width 37 height 28
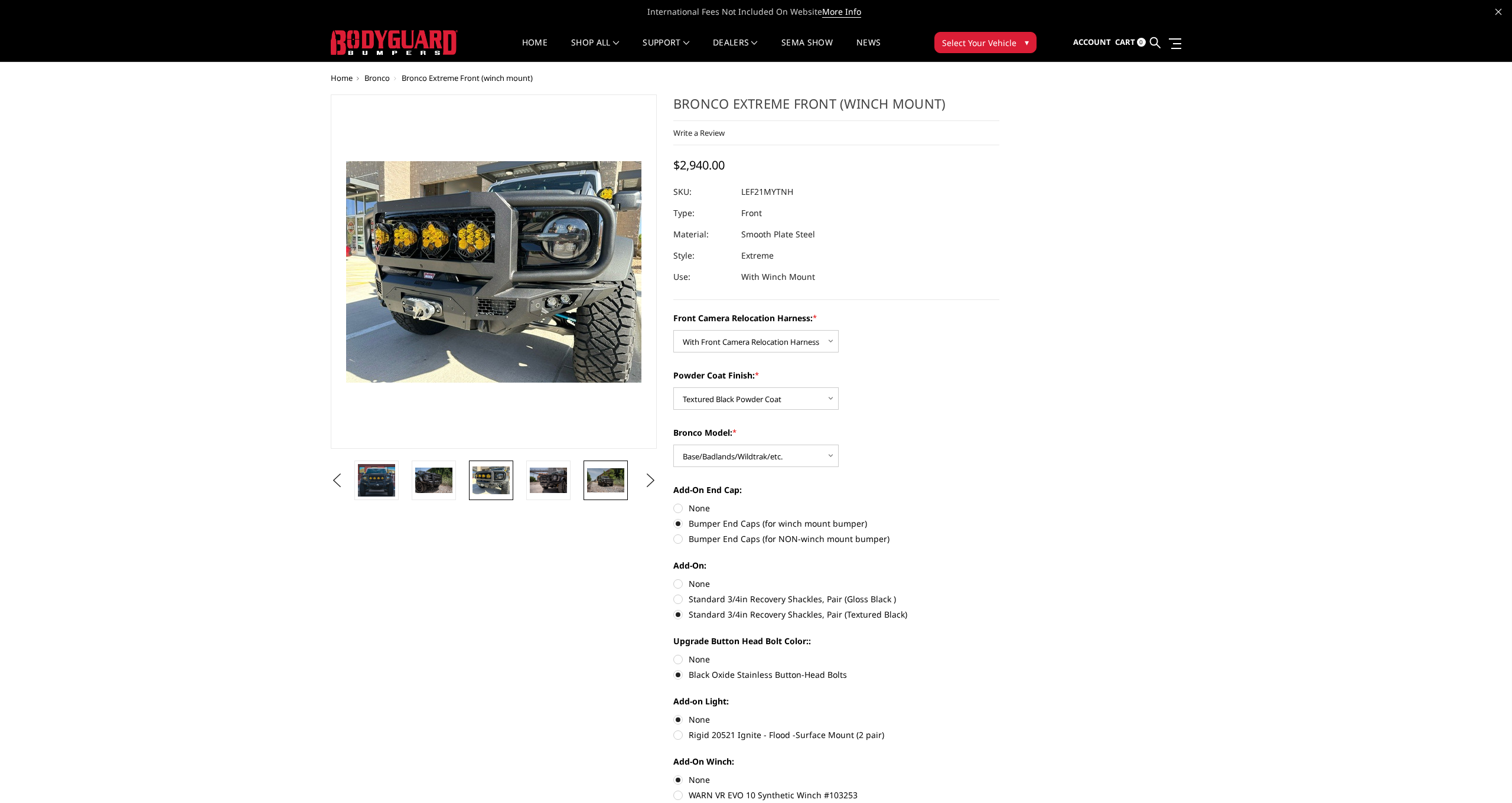
drag, startPoint x: 556, startPoint y: 481, endPoint x: 585, endPoint y: 481, distance: 29.0
click at [556, 481] on img at bounding box center [548, 480] width 37 height 25
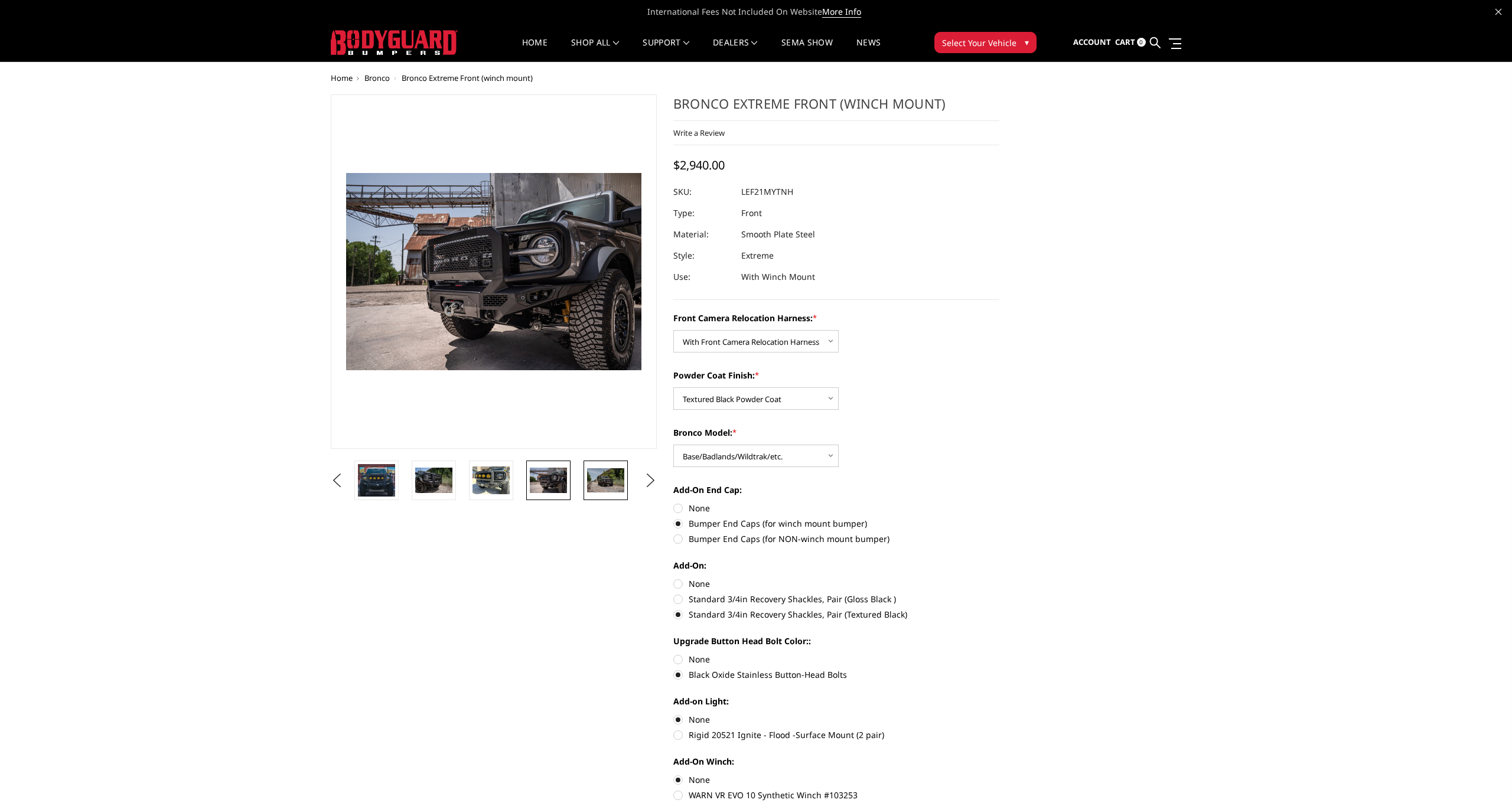
click at [598, 477] on img at bounding box center [606, 481] width 37 height 25
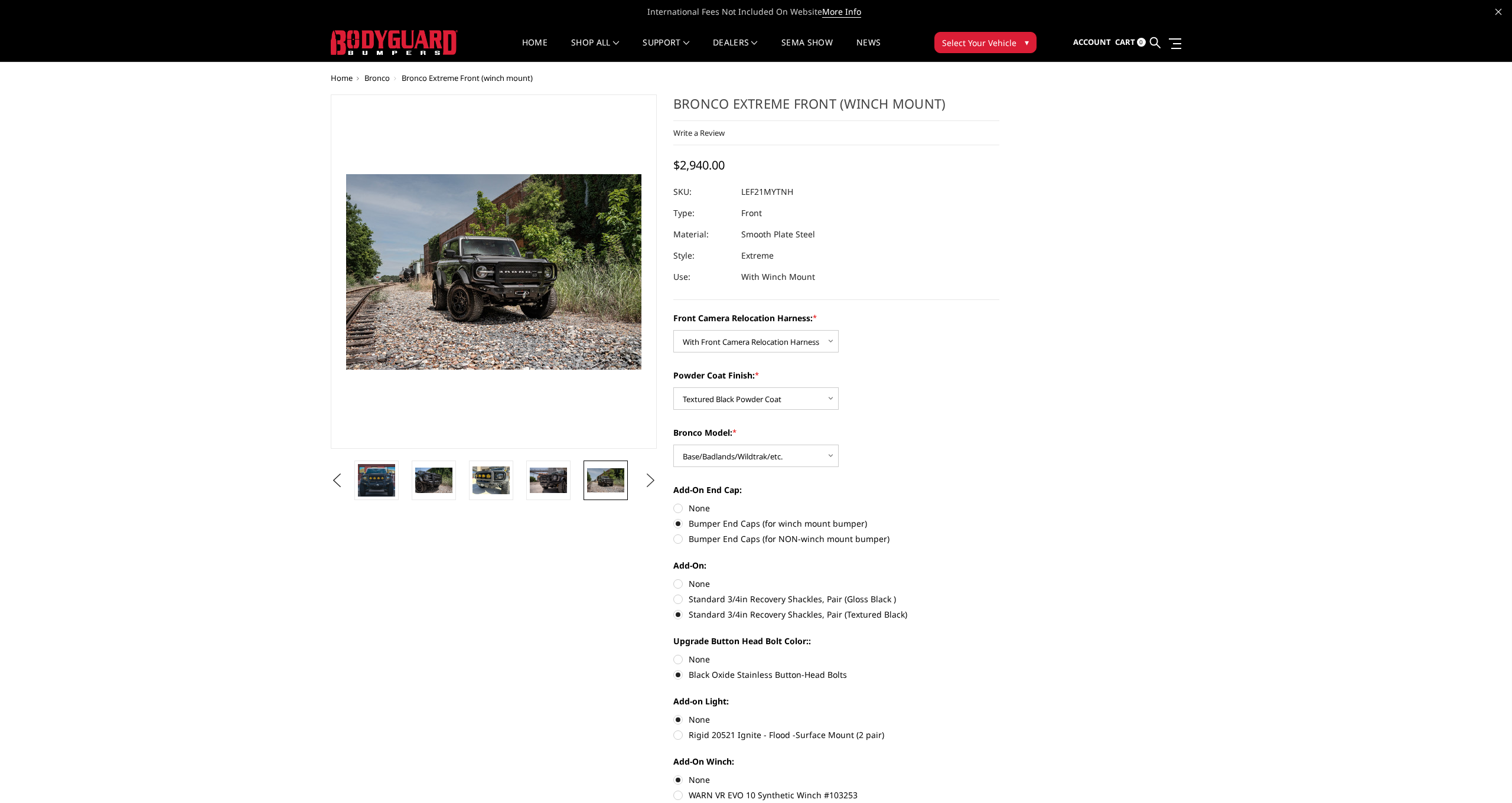
click at [647, 480] on button "Next" at bounding box center [651, 480] width 18 height 18
click at [606, 472] on img at bounding box center [606, 480] width 37 height 25
